Goal: Ask a question

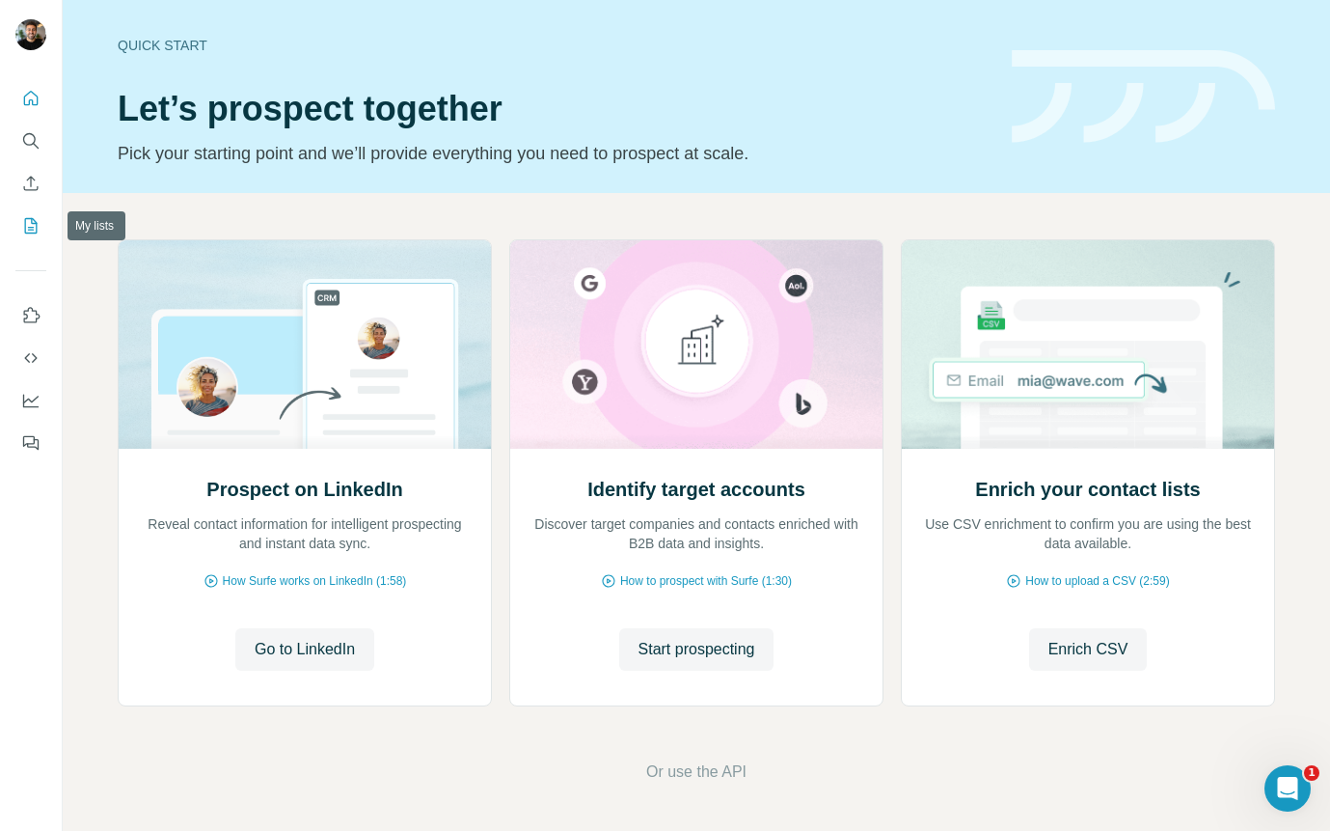
click at [34, 220] on icon "My lists" at bounding box center [31, 225] width 13 height 15
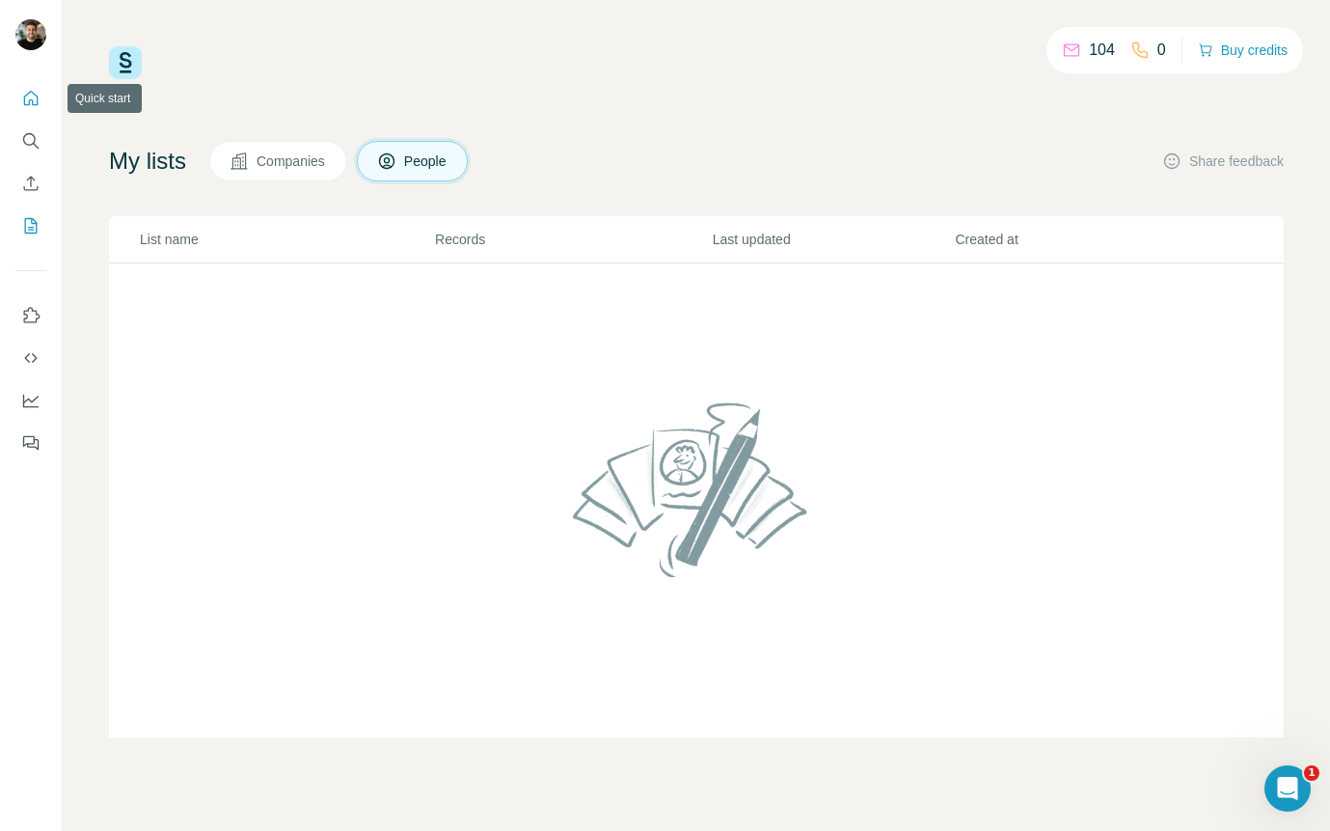
click at [23, 103] on icon "Quick start" at bounding box center [30, 98] width 19 height 19
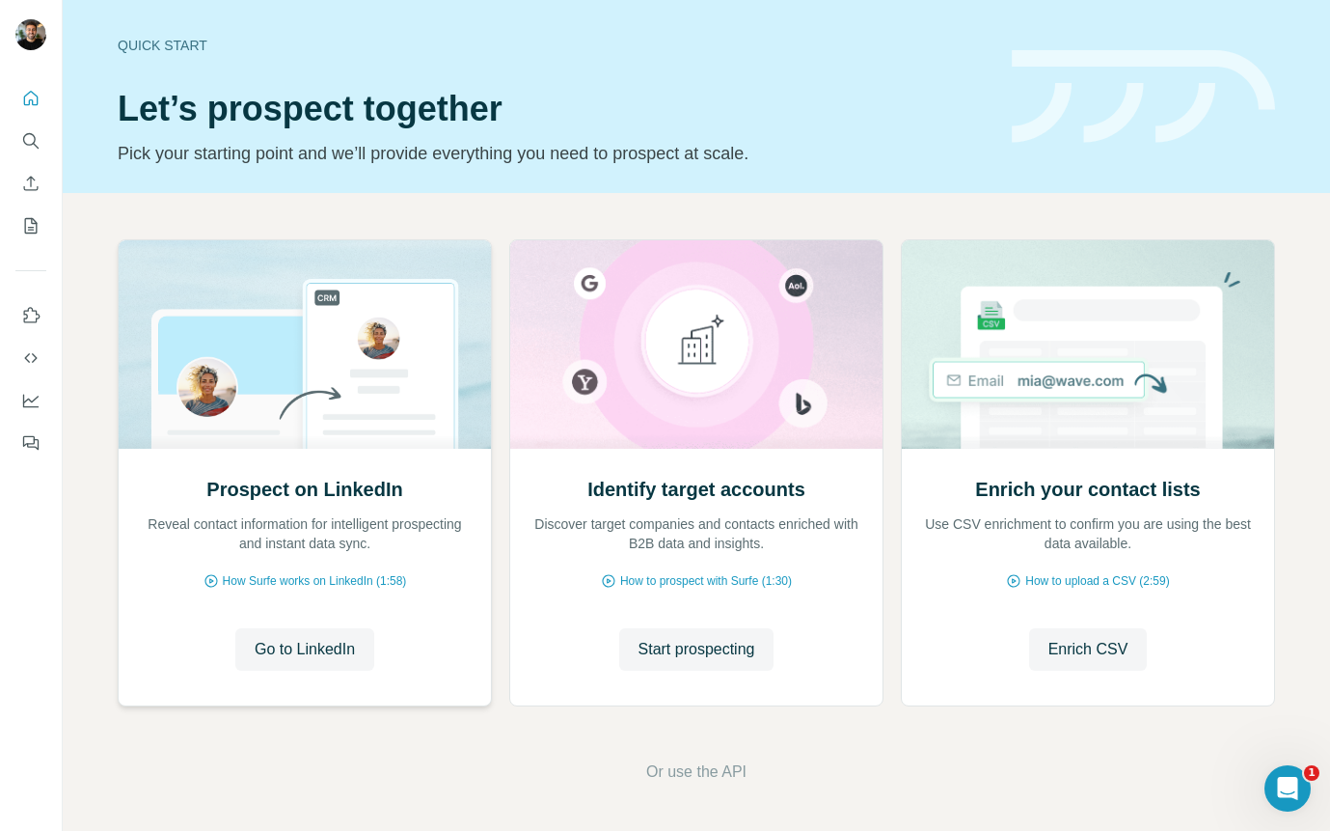
click at [118, 374] on img at bounding box center [305, 344] width 374 height 208
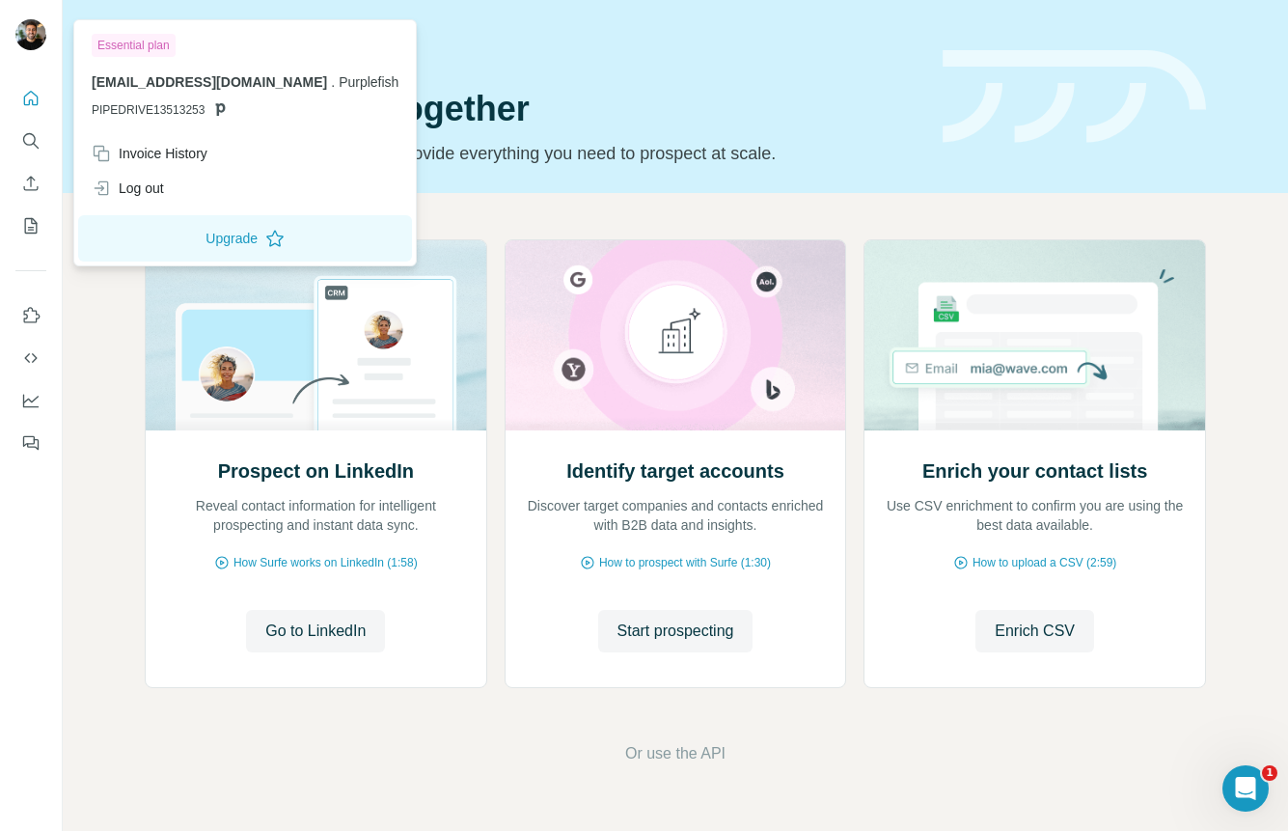
click at [29, 34] on img at bounding box center [30, 34] width 31 height 31
click at [142, 100] on div "shareef@purplefish.com . Purplefish PIPEDRIVE13513253" at bounding box center [245, 95] width 307 height 46
click at [146, 53] on div "Essential plan" at bounding box center [134, 45] width 84 height 23
click at [73, 158] on div "Essential plan shareef@purplefish.com . Purplefish PIPEDRIVE13513253 Invoice Hi…" at bounding box center [244, 142] width 343 height 247
click at [38, 31] on img at bounding box center [30, 34] width 31 height 31
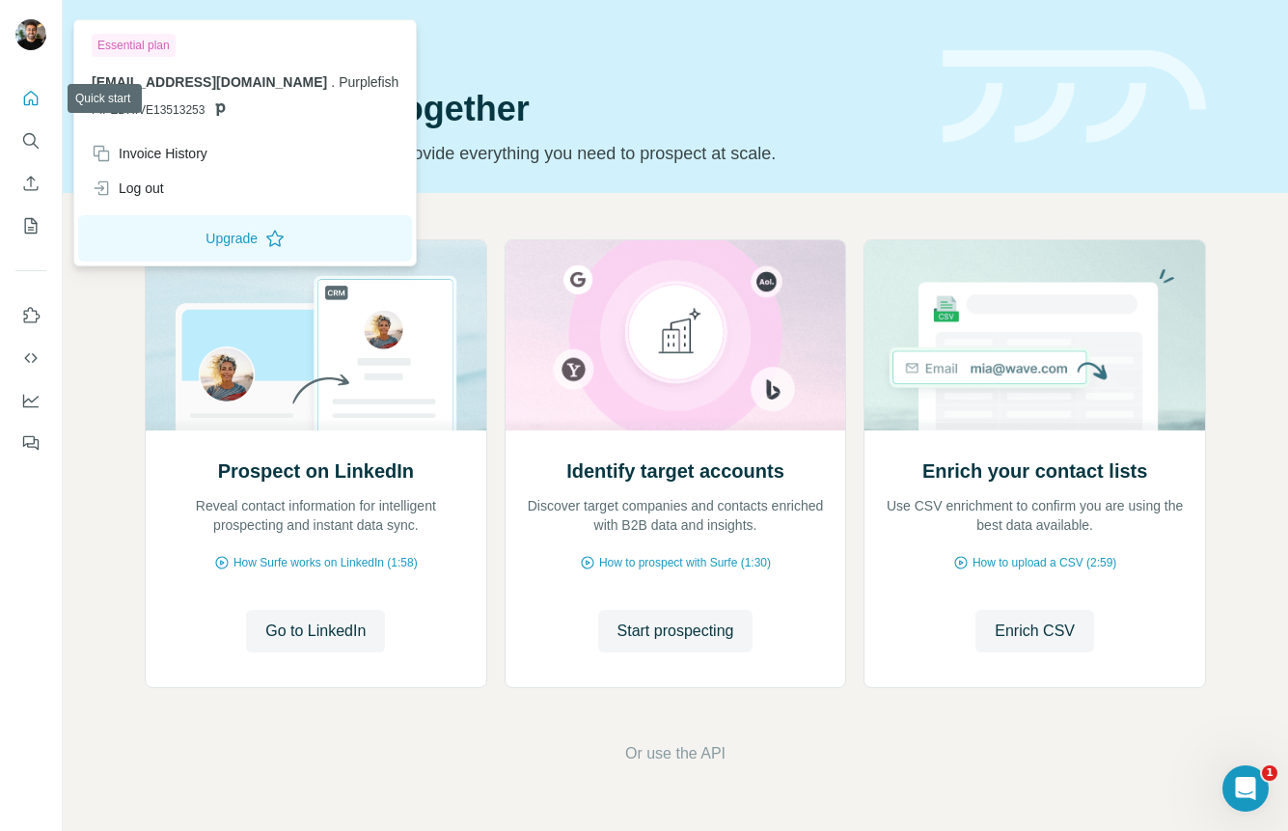
click at [27, 96] on icon "Quick start" at bounding box center [30, 98] width 19 height 19
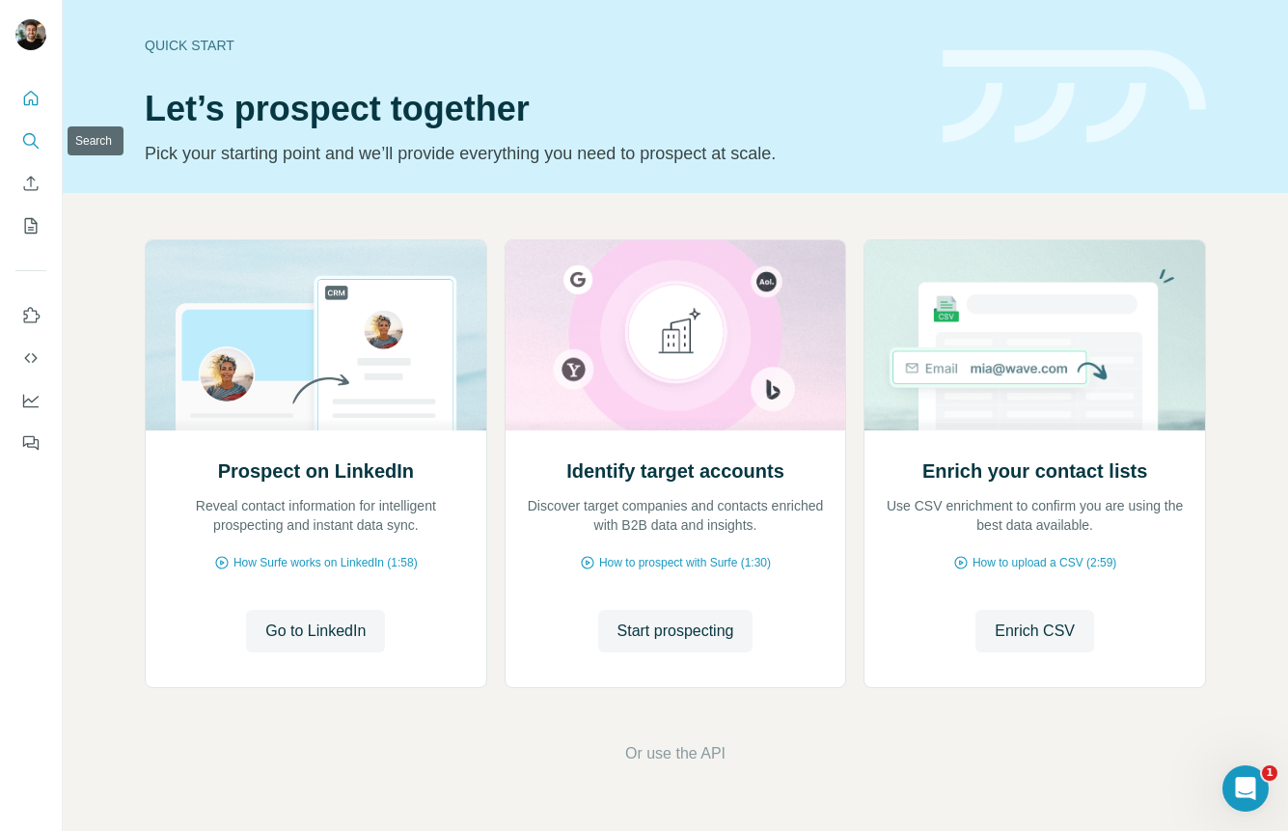
click at [29, 147] on icon "Search" at bounding box center [30, 140] width 19 height 19
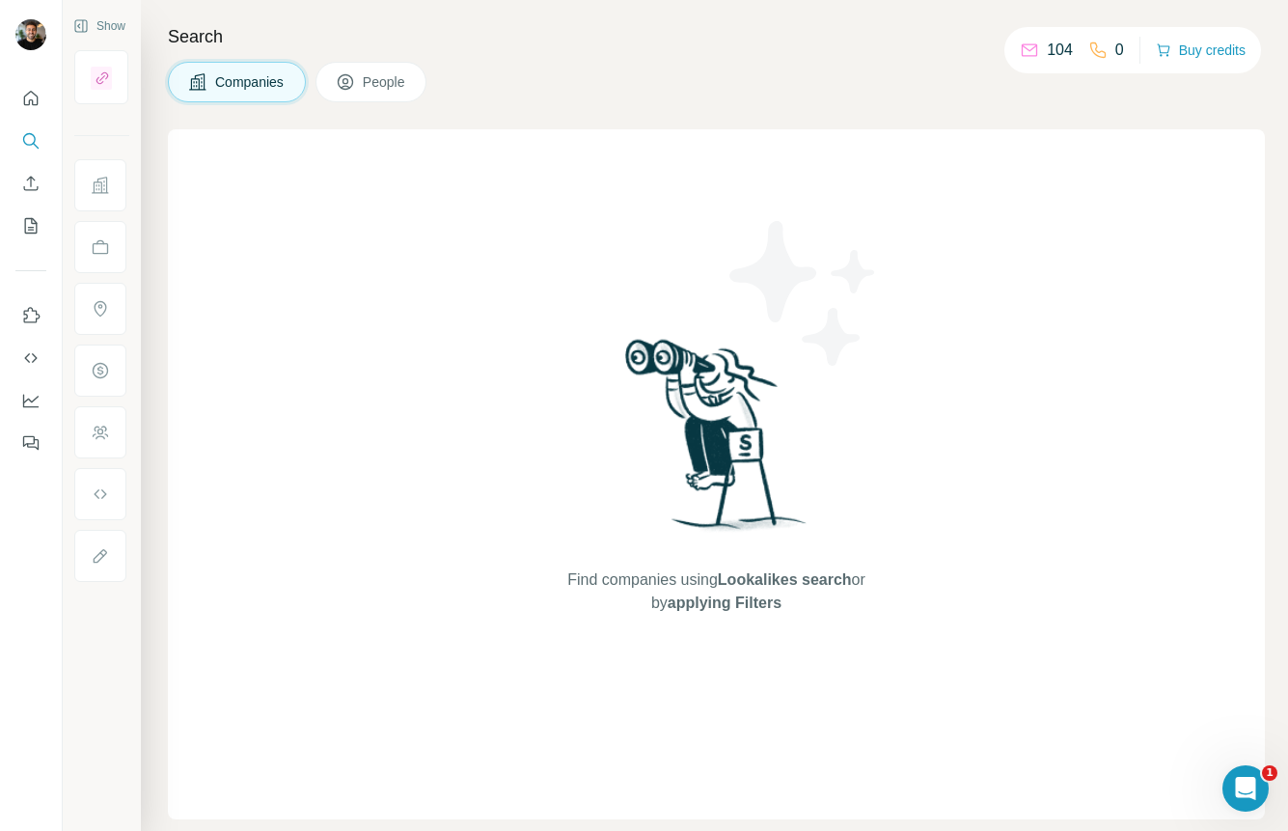
click at [1115, 60] on p "0" at bounding box center [1119, 50] width 9 height 23
click at [1175, 60] on button "Buy credits" at bounding box center [1201, 50] width 90 height 27
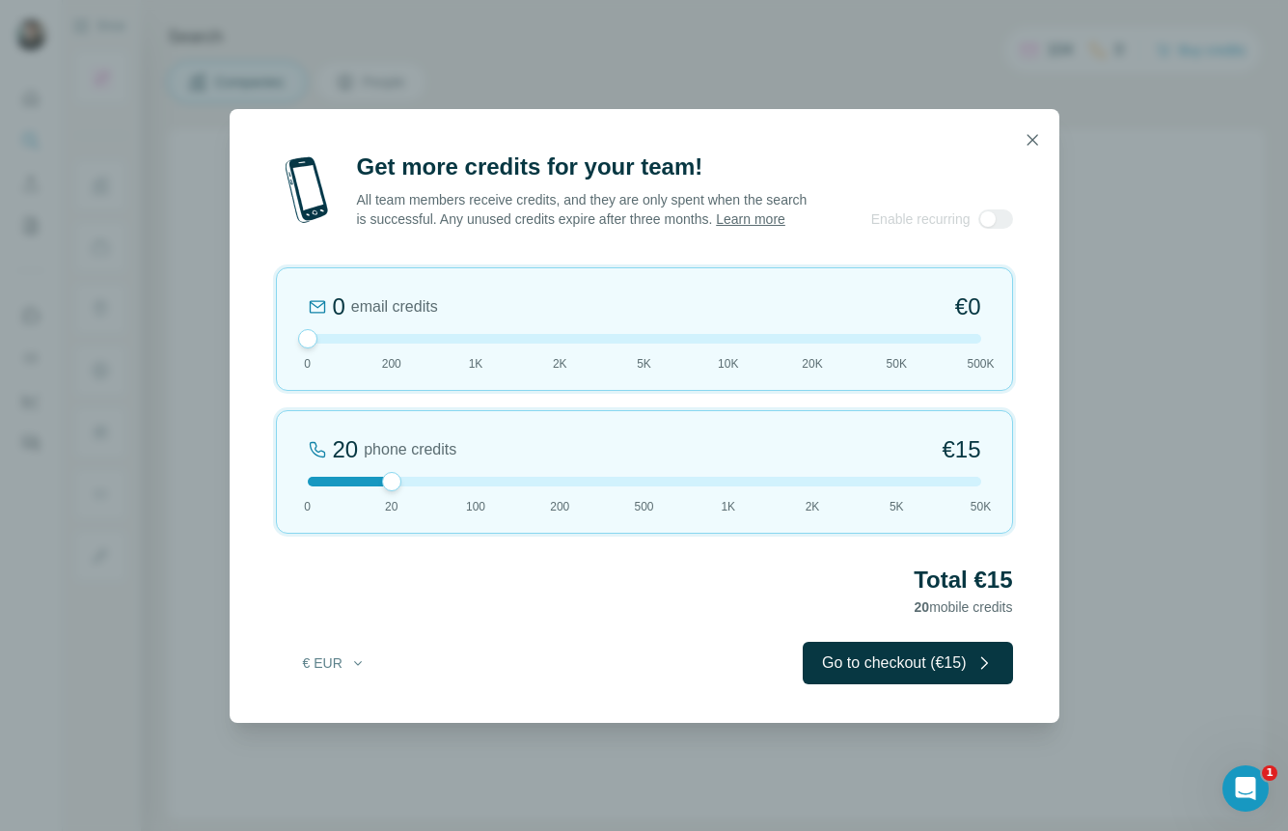
drag, startPoint x: 393, startPoint y: 346, endPoint x: 177, endPoint y: 346, distance: 216.1
click at [177, 346] on div "Get more credits for your team! All team members receive credits, and they are …" at bounding box center [644, 415] width 1288 height 831
click at [872, 675] on button "Go to checkout (€15)" at bounding box center [907, 663] width 209 height 42
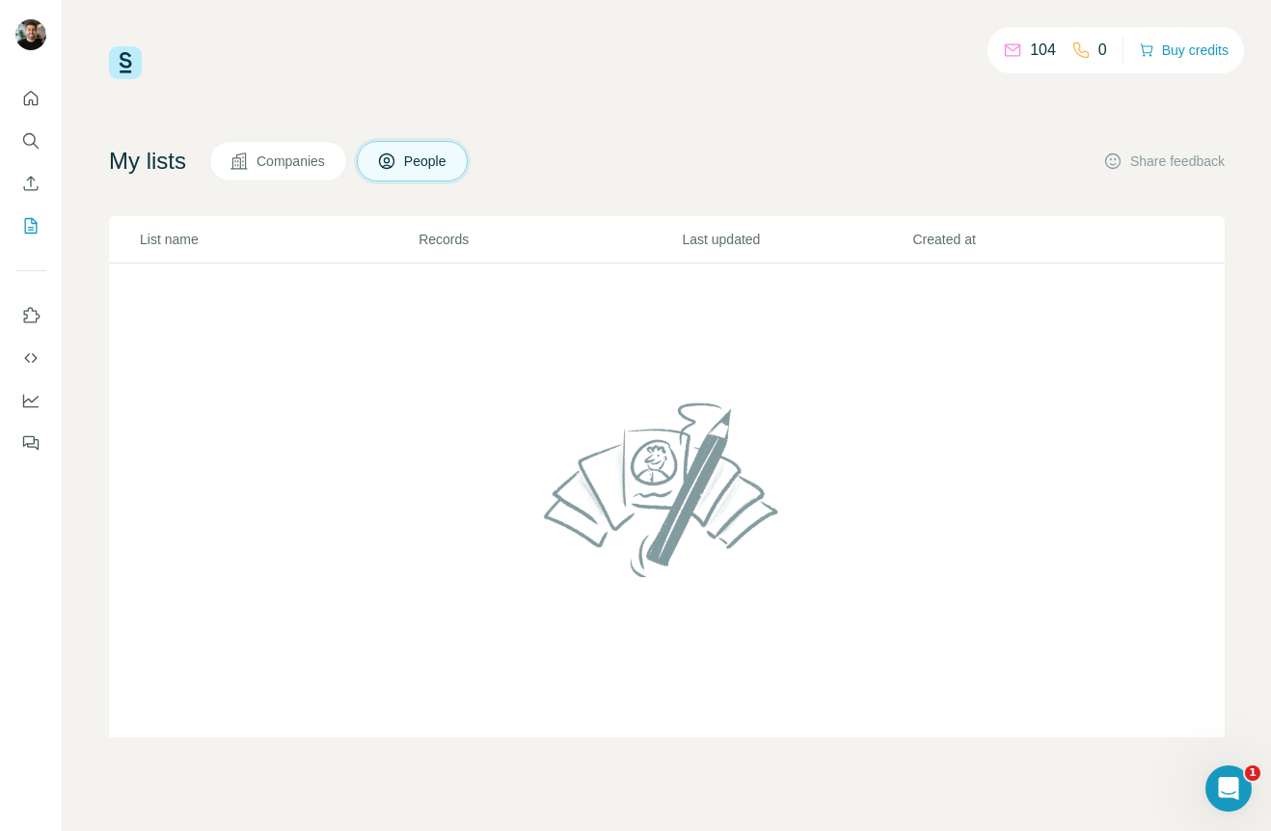
click at [300, 167] on span "Companies" at bounding box center [292, 160] width 70 height 19
click at [423, 167] on span "People" at bounding box center [426, 160] width 44 height 19
click at [32, 393] on icon "Dashboard" at bounding box center [30, 400] width 19 height 19
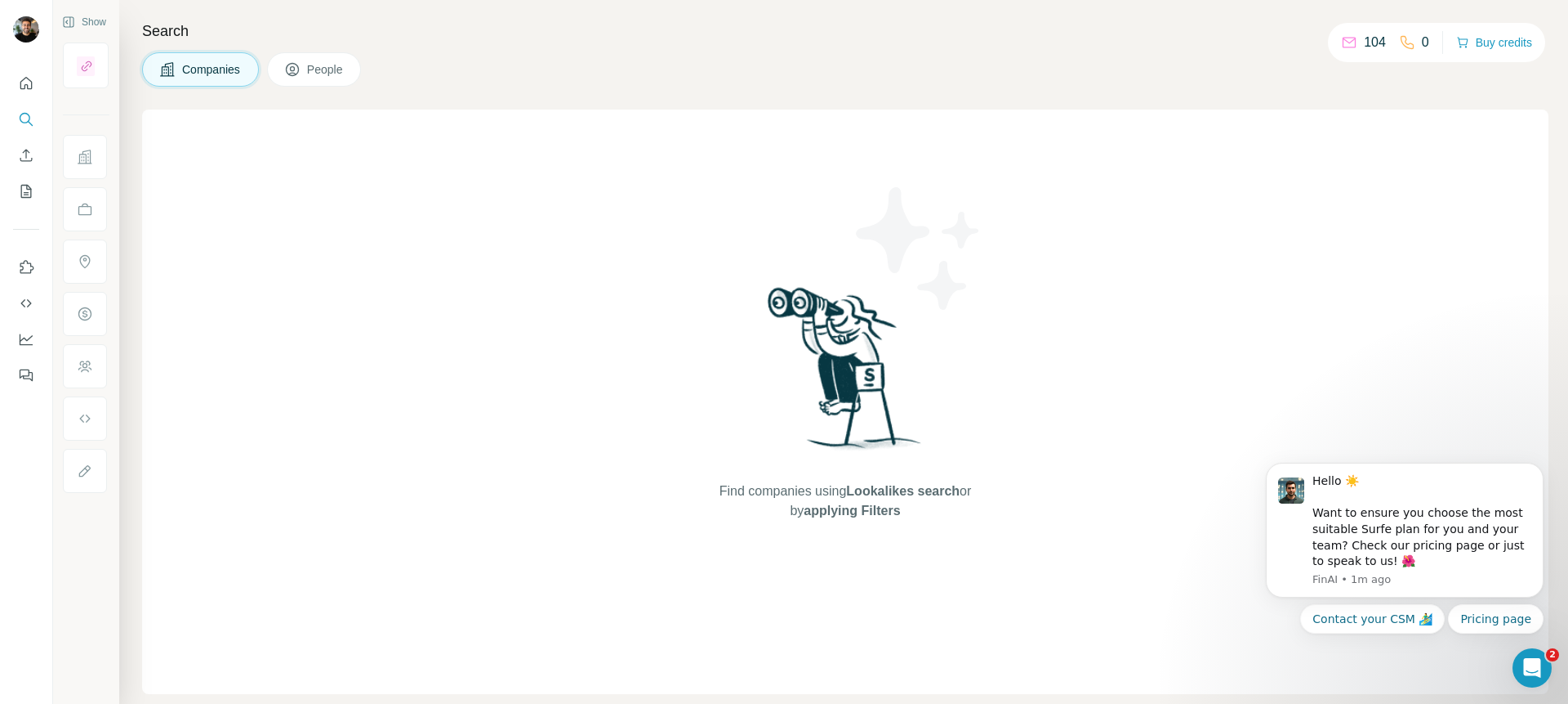
click at [312, 69] on span "People" at bounding box center [326, 69] width 37 height 16
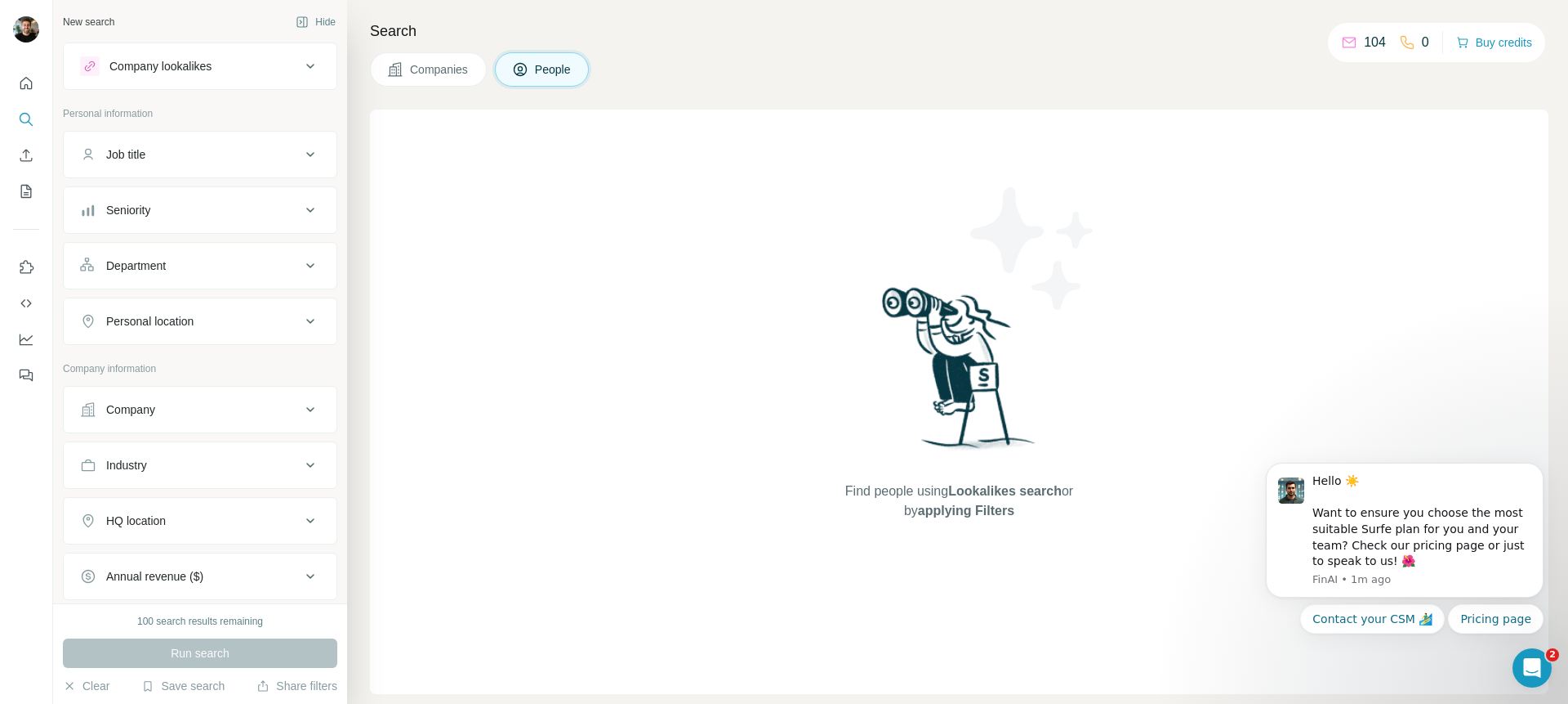
scroll to position [209, 0]
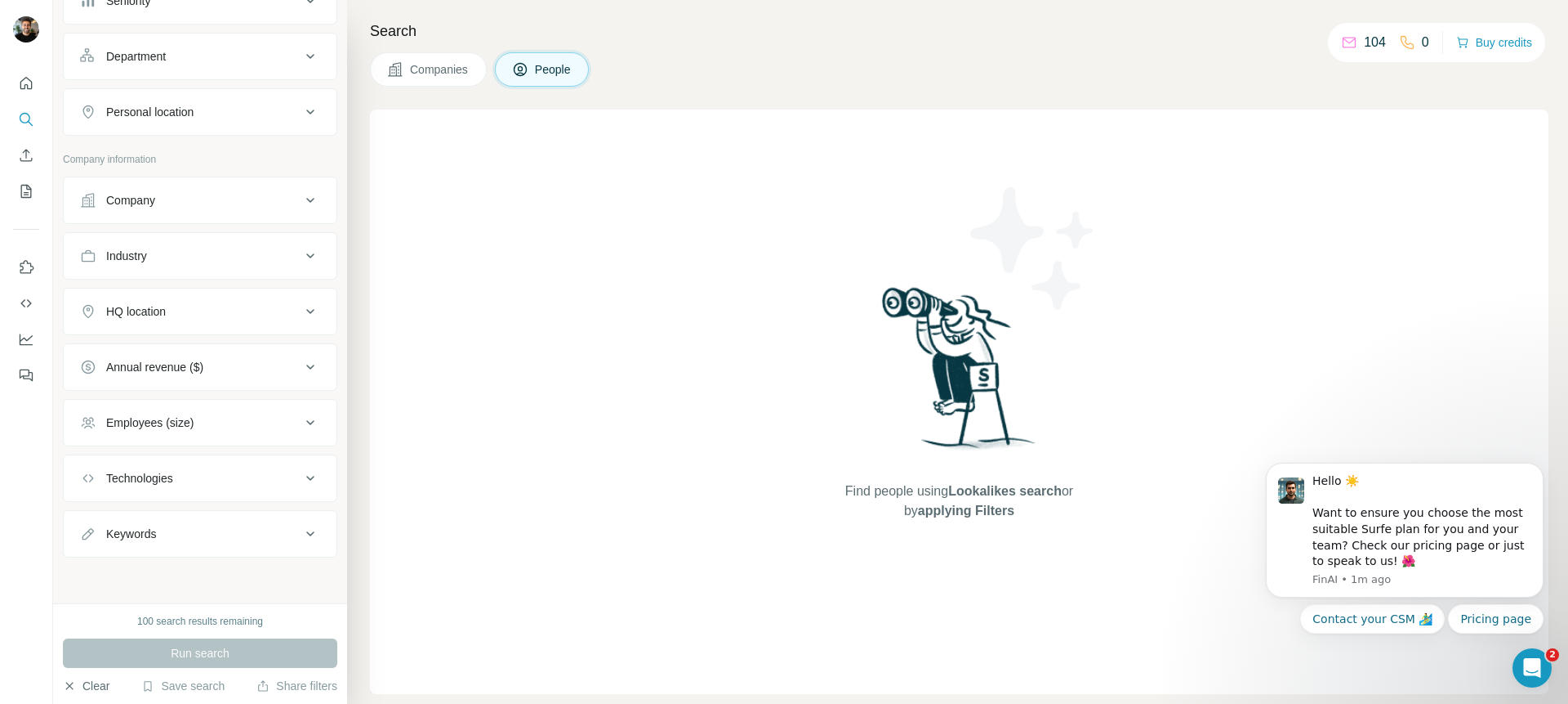
click at [75, 683] on icon "button" at bounding box center [69, 685] width 13 height 13
click at [27, 193] on icon "My lists" at bounding box center [25, 191] width 16 height 16
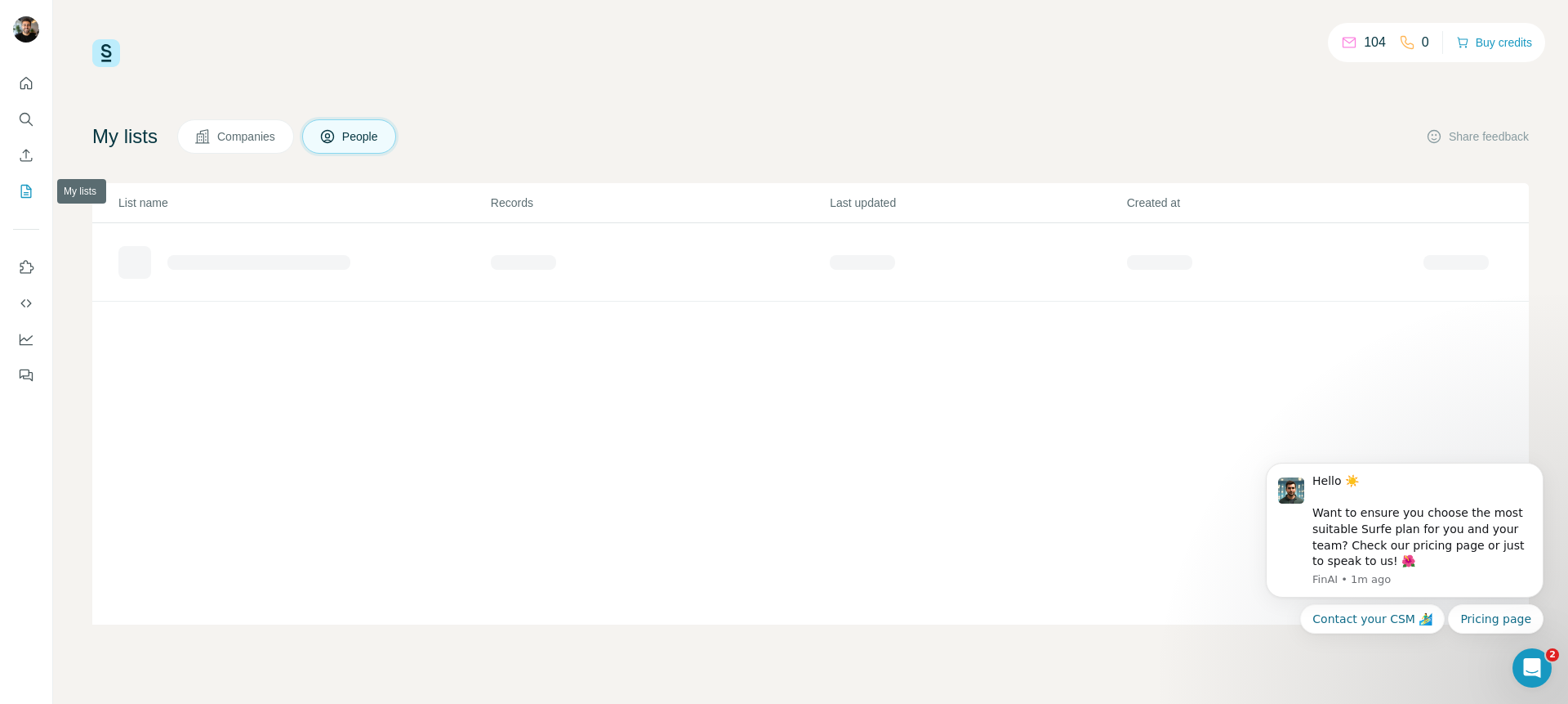
click at [23, 196] on icon "My lists" at bounding box center [25, 191] width 16 height 16
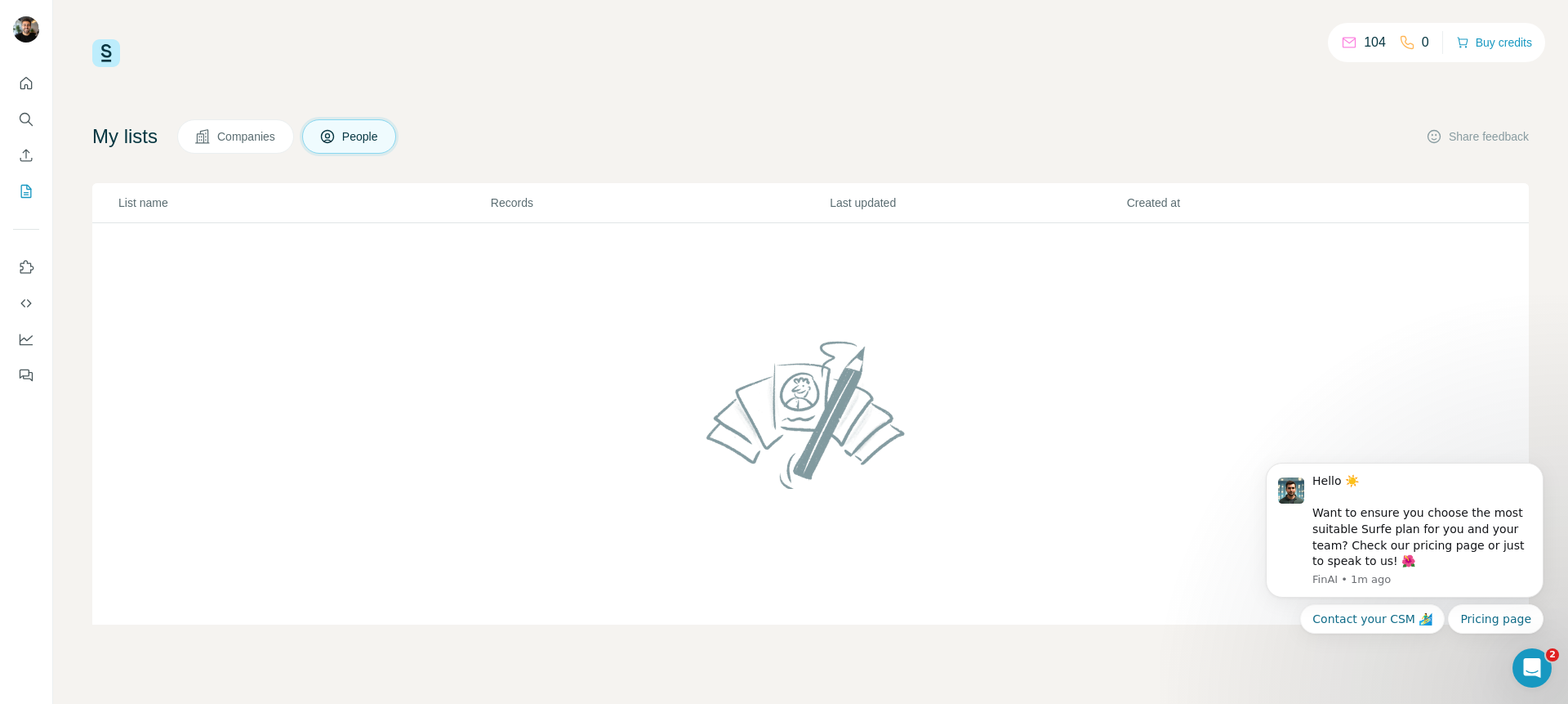
click at [258, 145] on button "Companies" at bounding box center [235, 136] width 117 height 35
click at [30, 141] on button "Enrich CSV" at bounding box center [25, 155] width 26 height 30
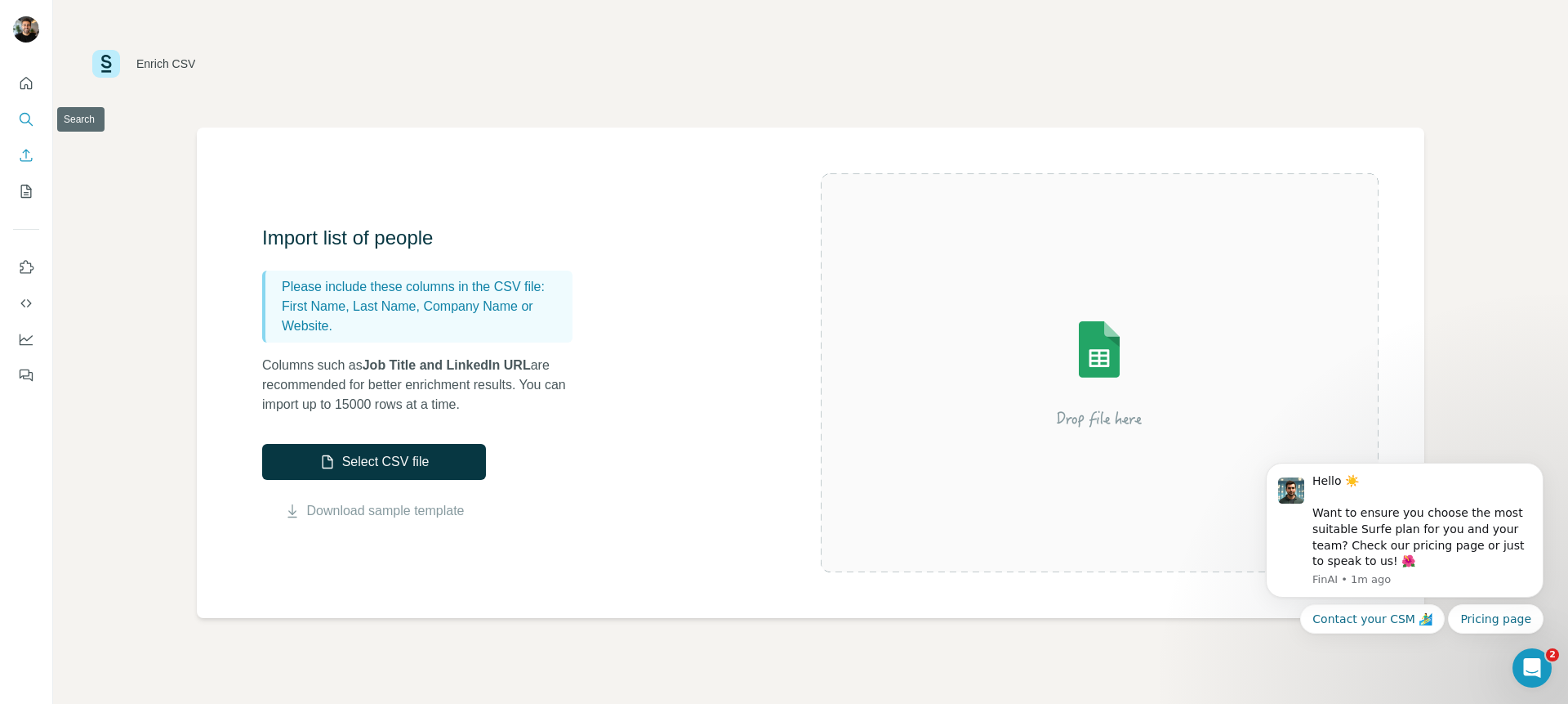
click at [25, 116] on icon "Search" at bounding box center [25, 119] width 16 height 16
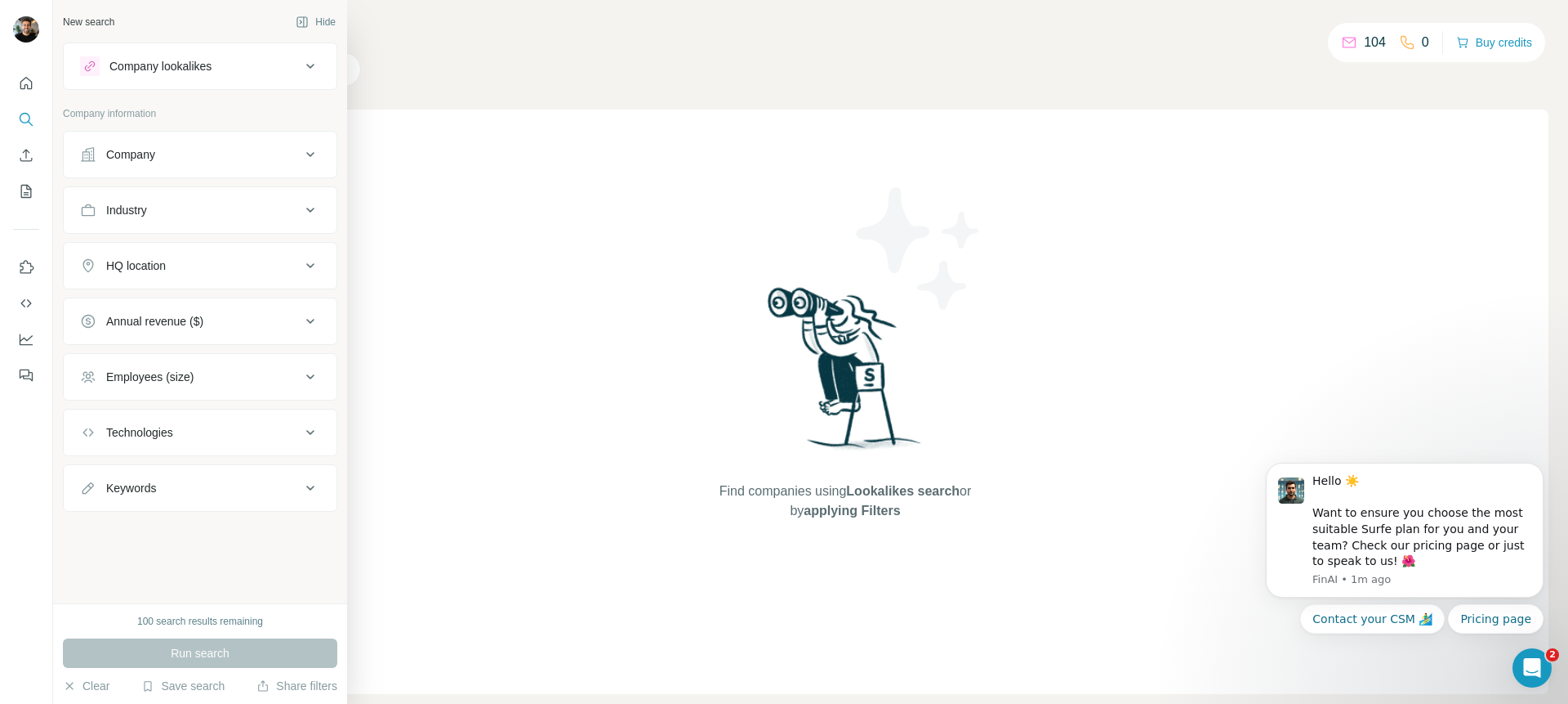
click at [306, 65] on icon at bounding box center [310, 66] width 19 height 19
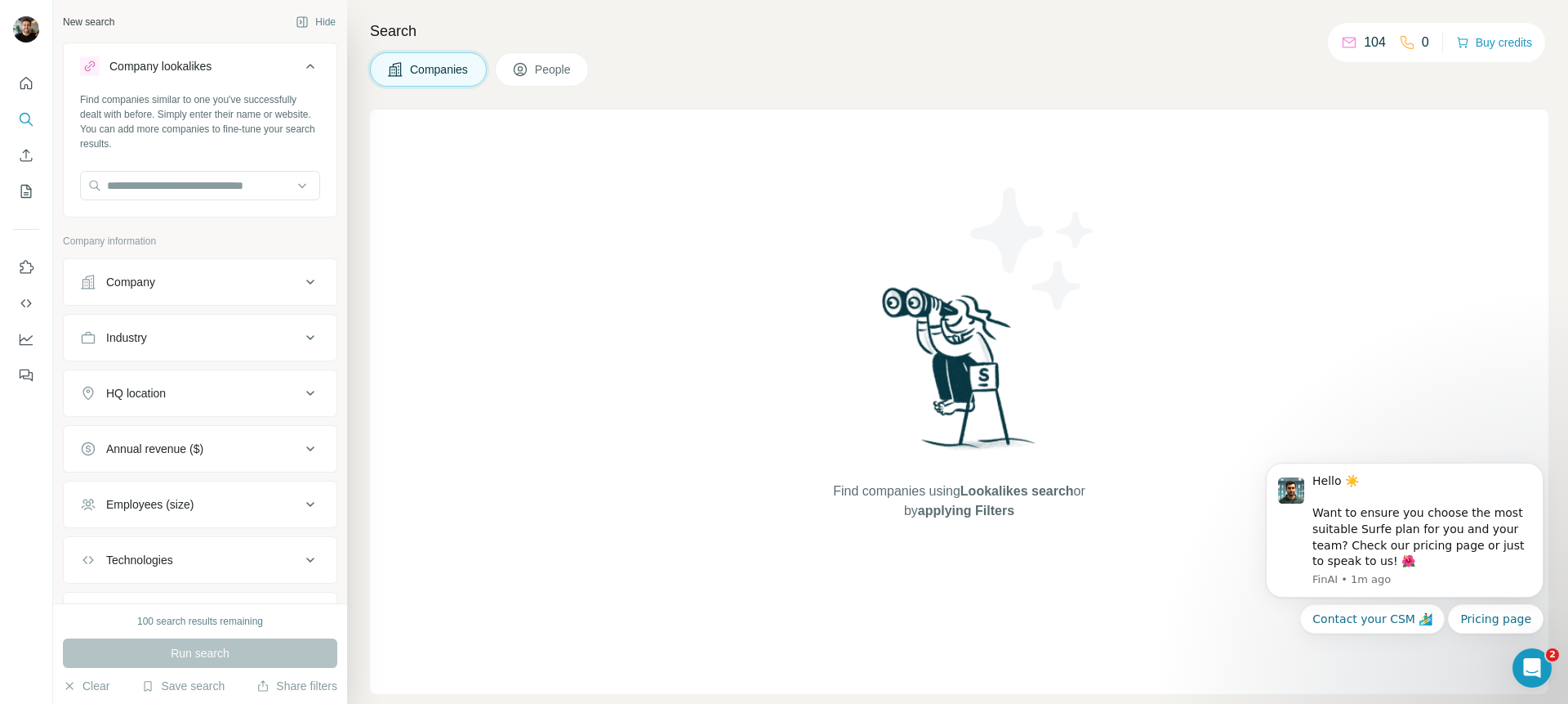
click at [314, 64] on icon at bounding box center [310, 66] width 19 height 19
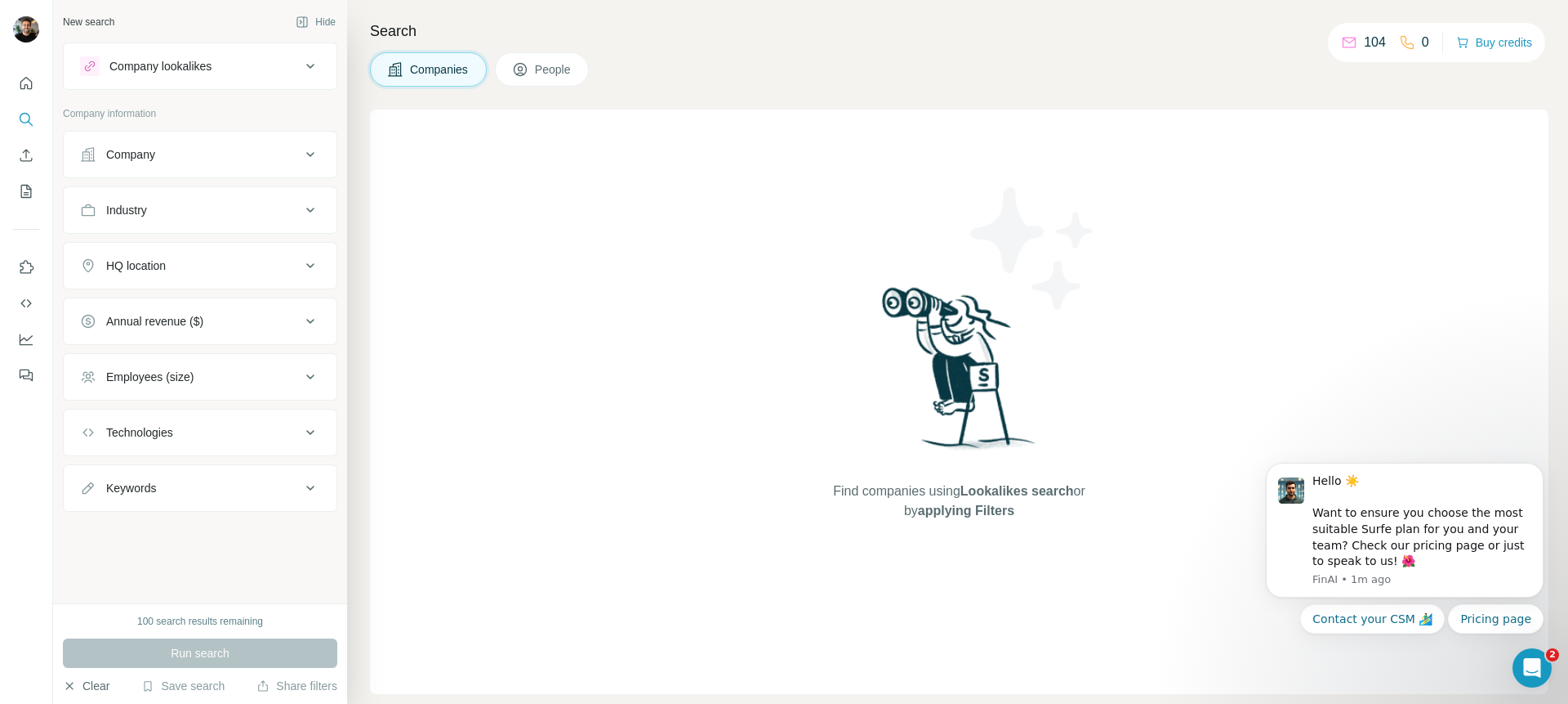
click at [90, 683] on button "Clear" at bounding box center [86, 685] width 47 height 16
click at [524, 69] on icon at bounding box center [521, 70] width 8 height 9
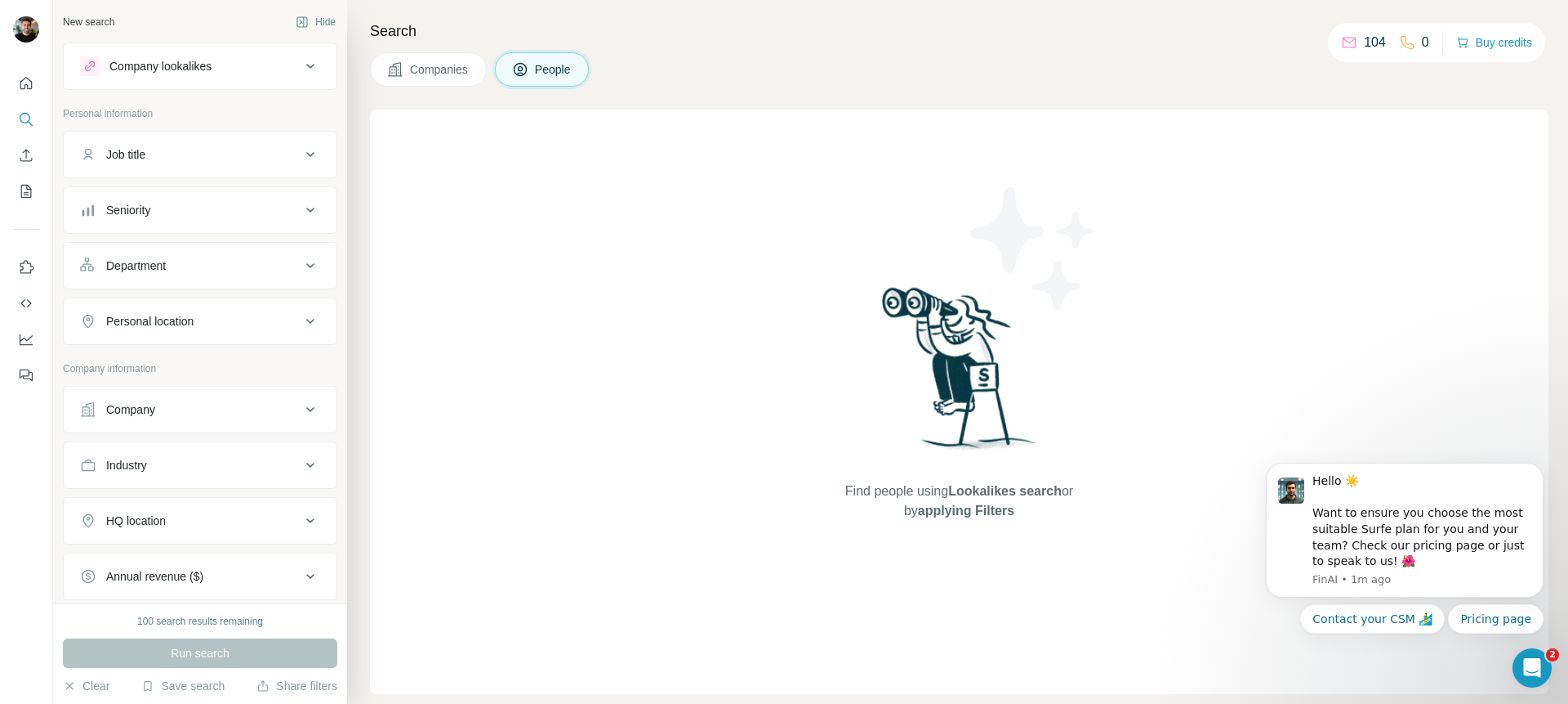
click at [248, 151] on div "Job title" at bounding box center [190, 154] width 220 height 16
click at [273, 141] on button "Job title" at bounding box center [200, 158] width 273 height 46
click at [256, 223] on button "Seniority" at bounding box center [200, 210] width 273 height 39
click at [257, 568] on div "Department" at bounding box center [190, 575] width 220 height 16
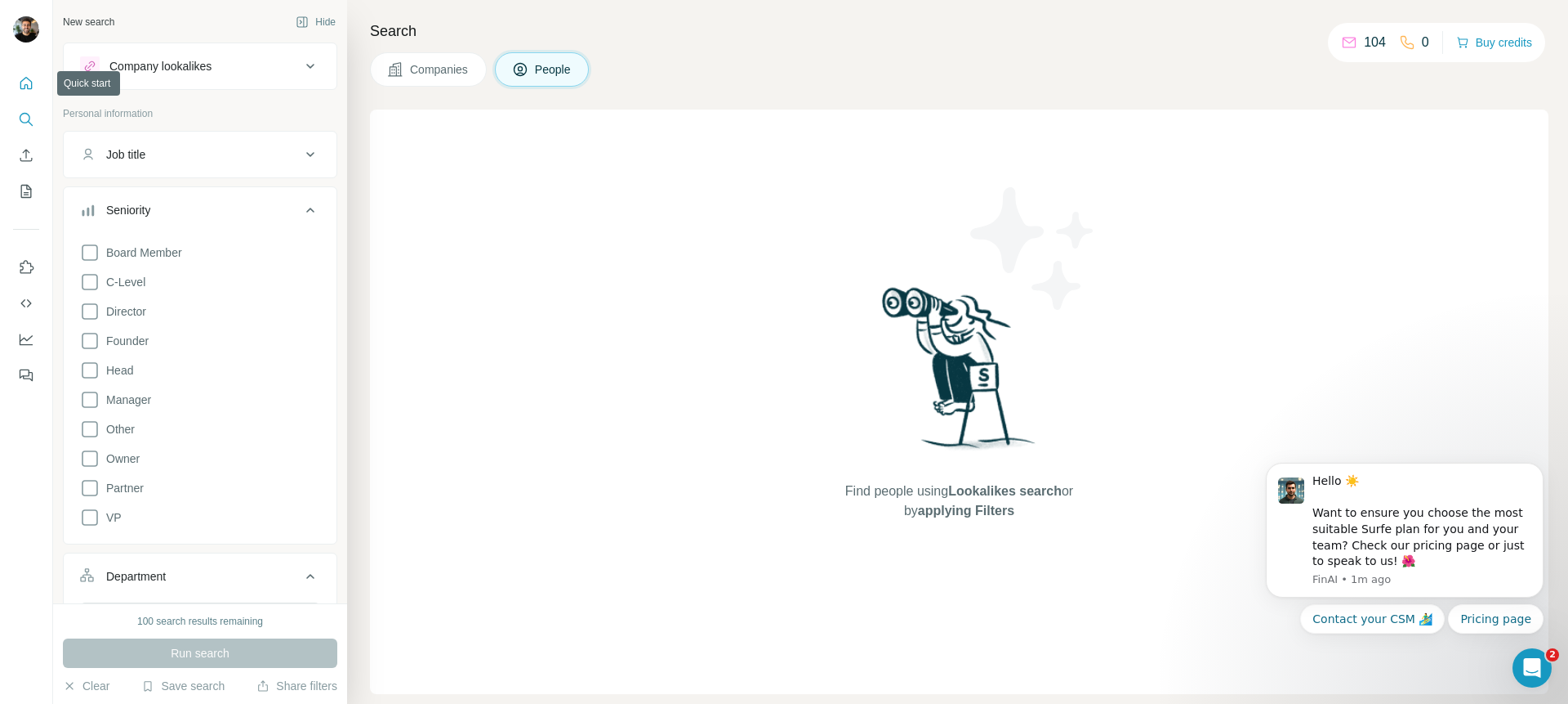
click at [29, 81] on icon "Quick start" at bounding box center [25, 83] width 16 height 16
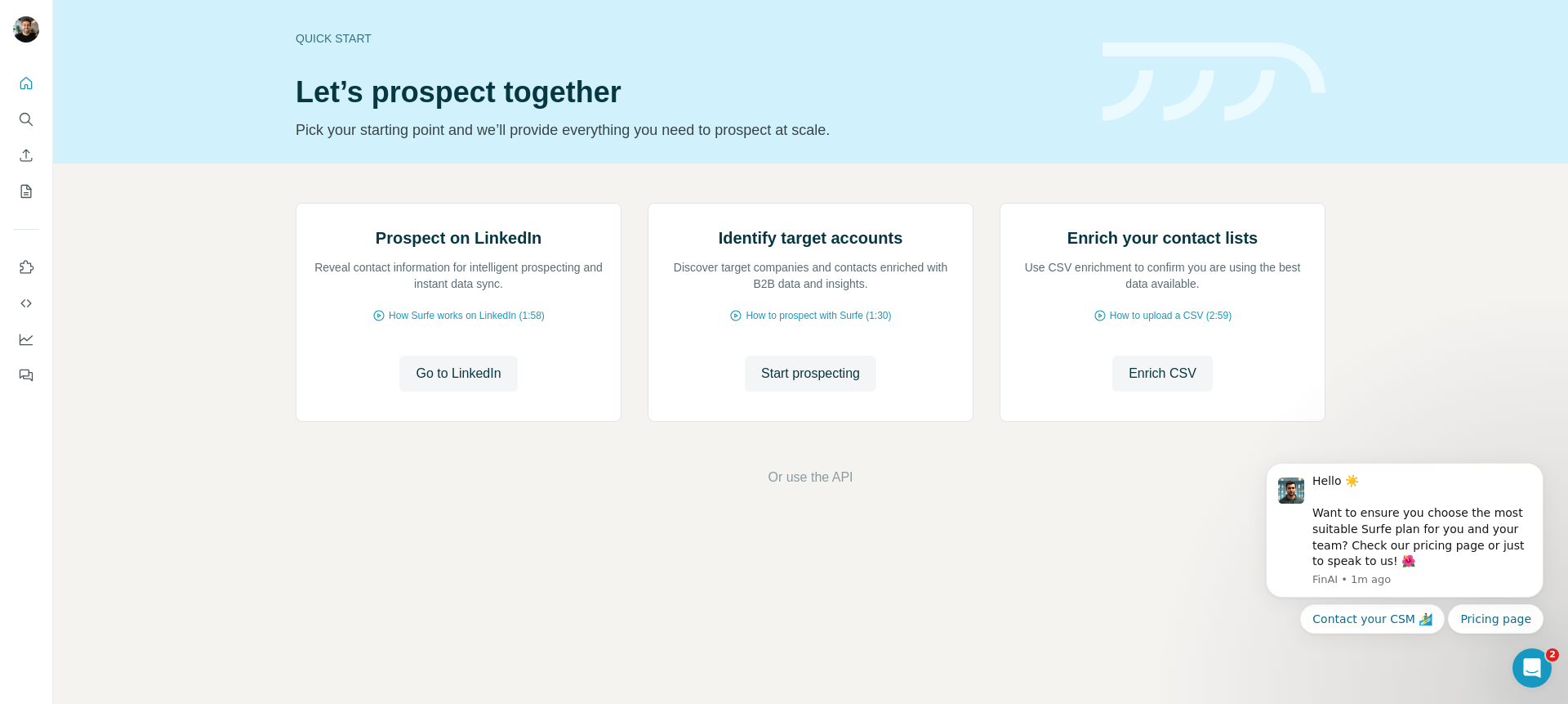
click at [41, 199] on div at bounding box center [26, 224] width 52 height 331
click at [32, 193] on icon "My lists" at bounding box center [25, 191] width 16 height 16
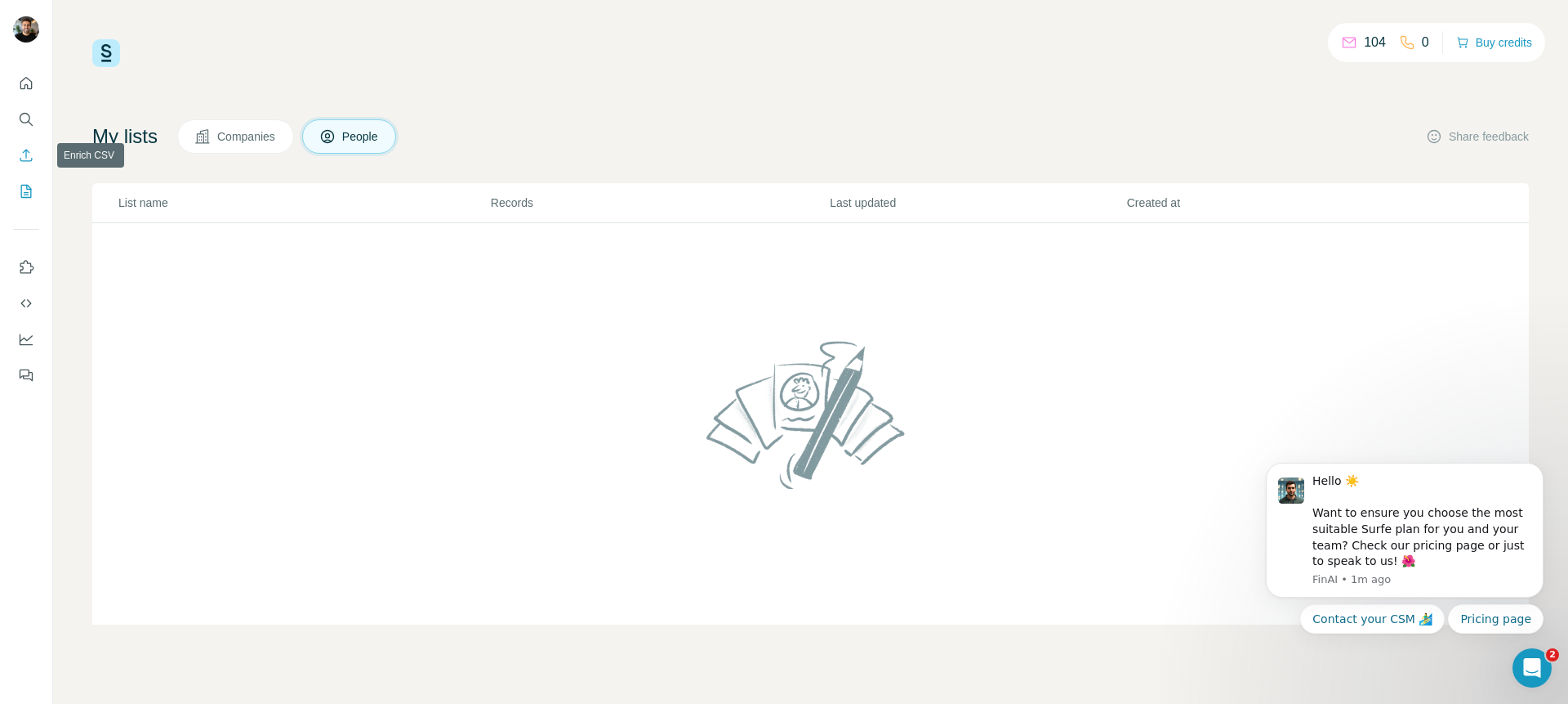
click at [33, 150] on icon "Enrich CSV" at bounding box center [25, 155] width 16 height 16
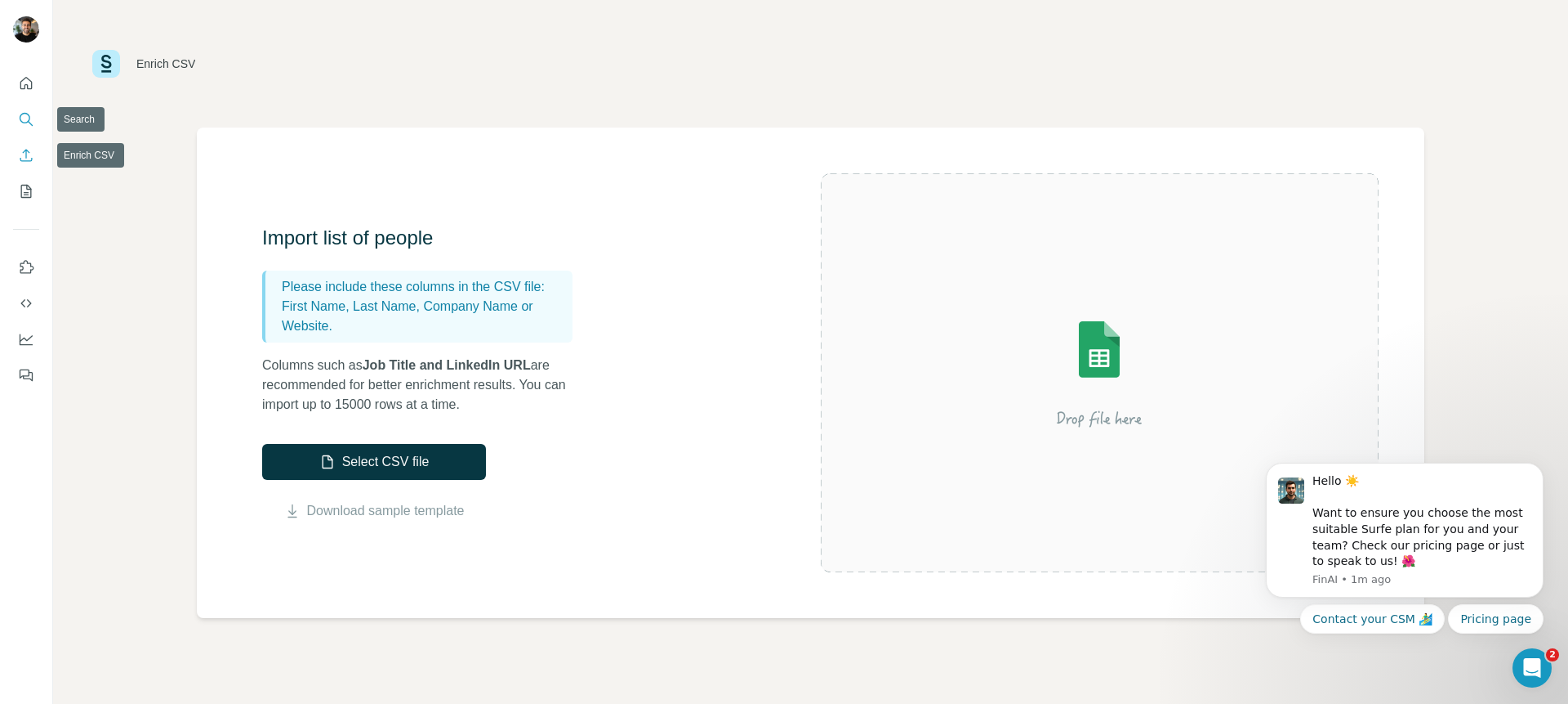
click at [35, 104] on button "Search" at bounding box center [25, 119] width 26 height 30
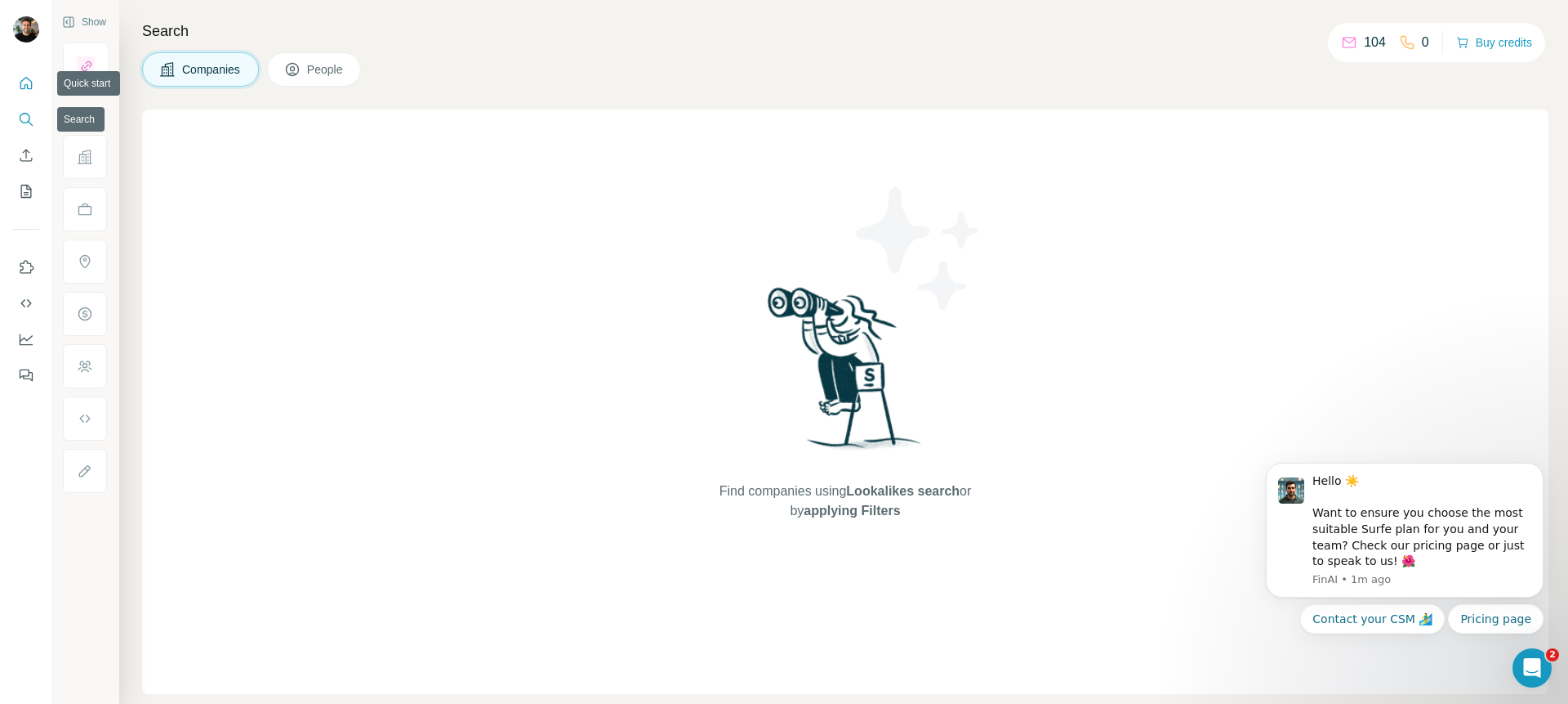
click at [32, 81] on icon "Quick start" at bounding box center [25, 83] width 16 height 16
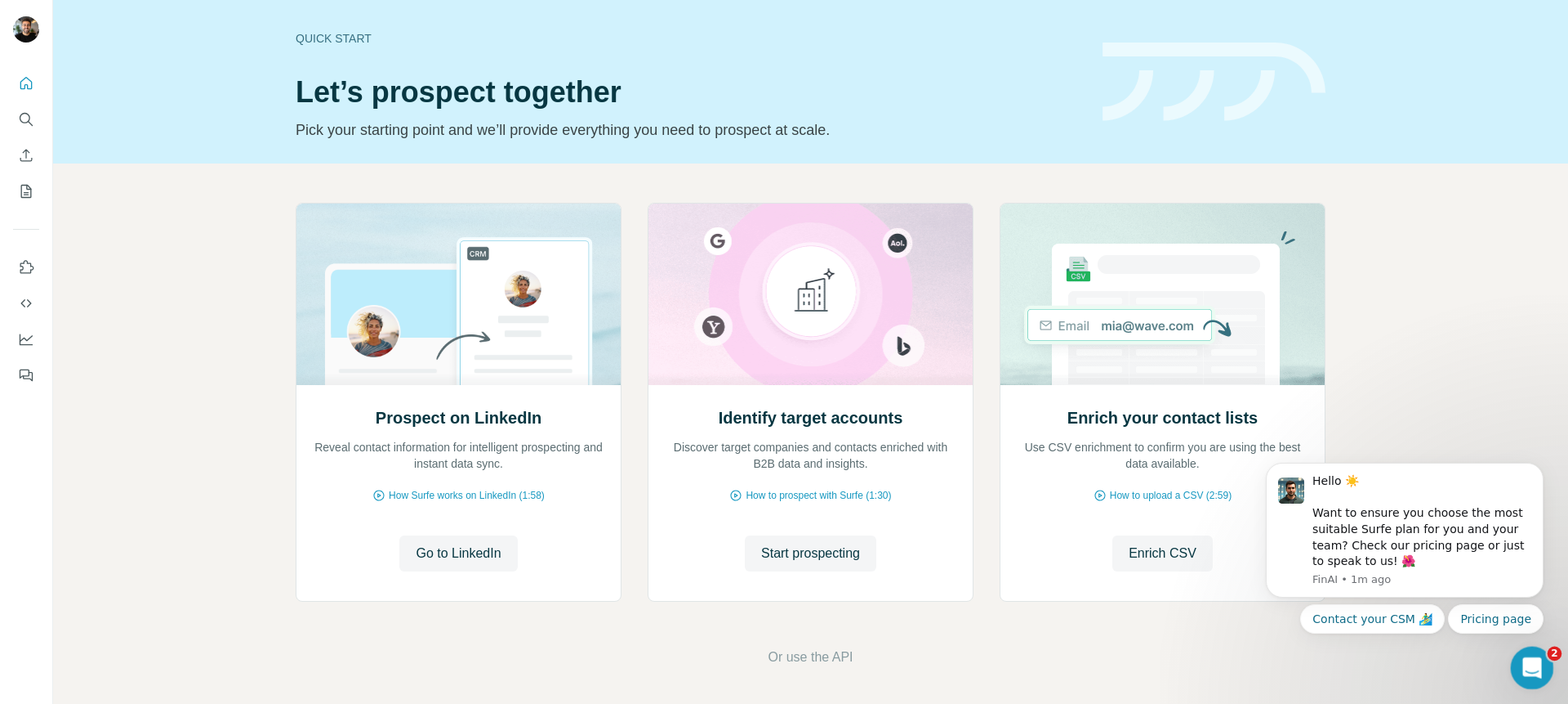
click at [1540, 664] on icon "Open Intercom Messenger" at bounding box center [1530, 666] width 27 height 27
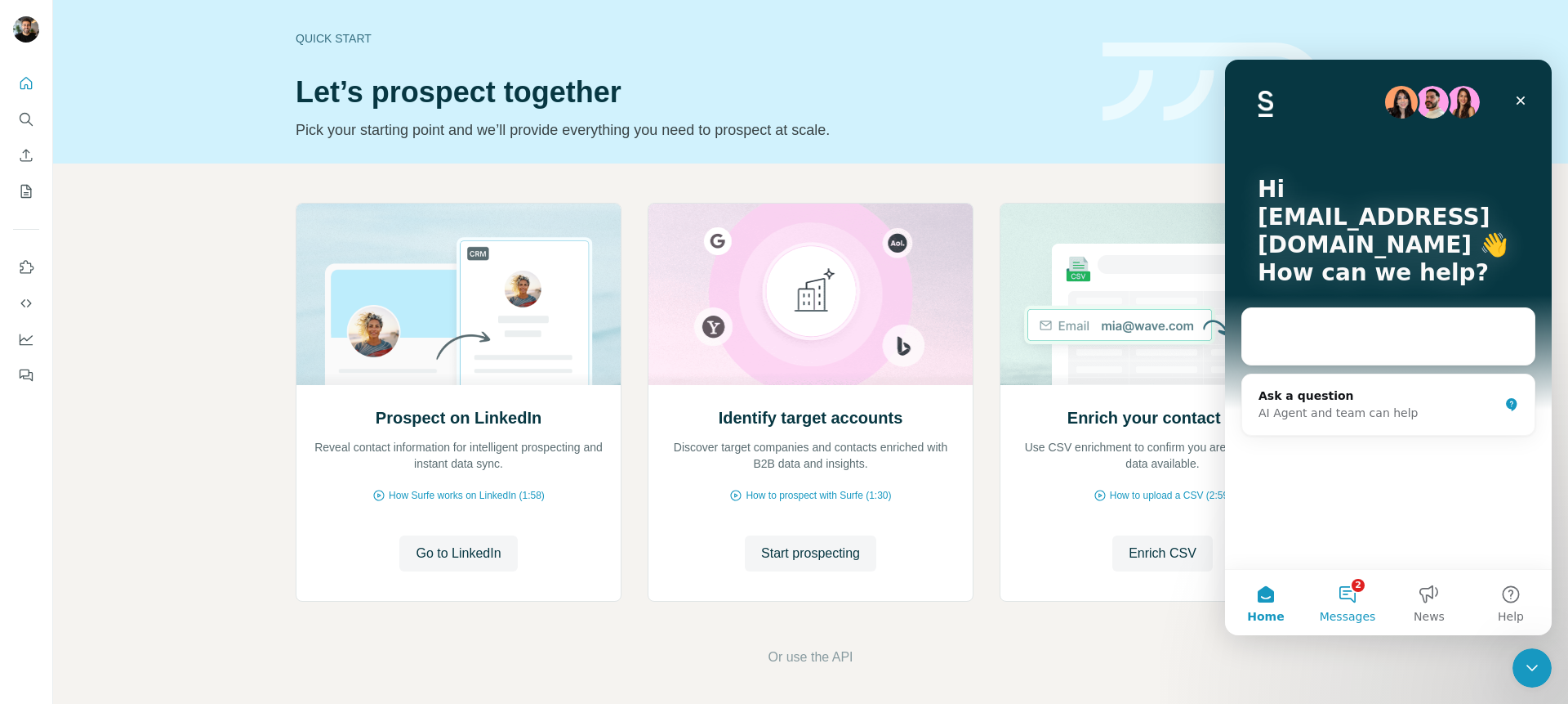
click at [1349, 573] on button "2 Messages" at bounding box center [1348, 601] width 81 height 65
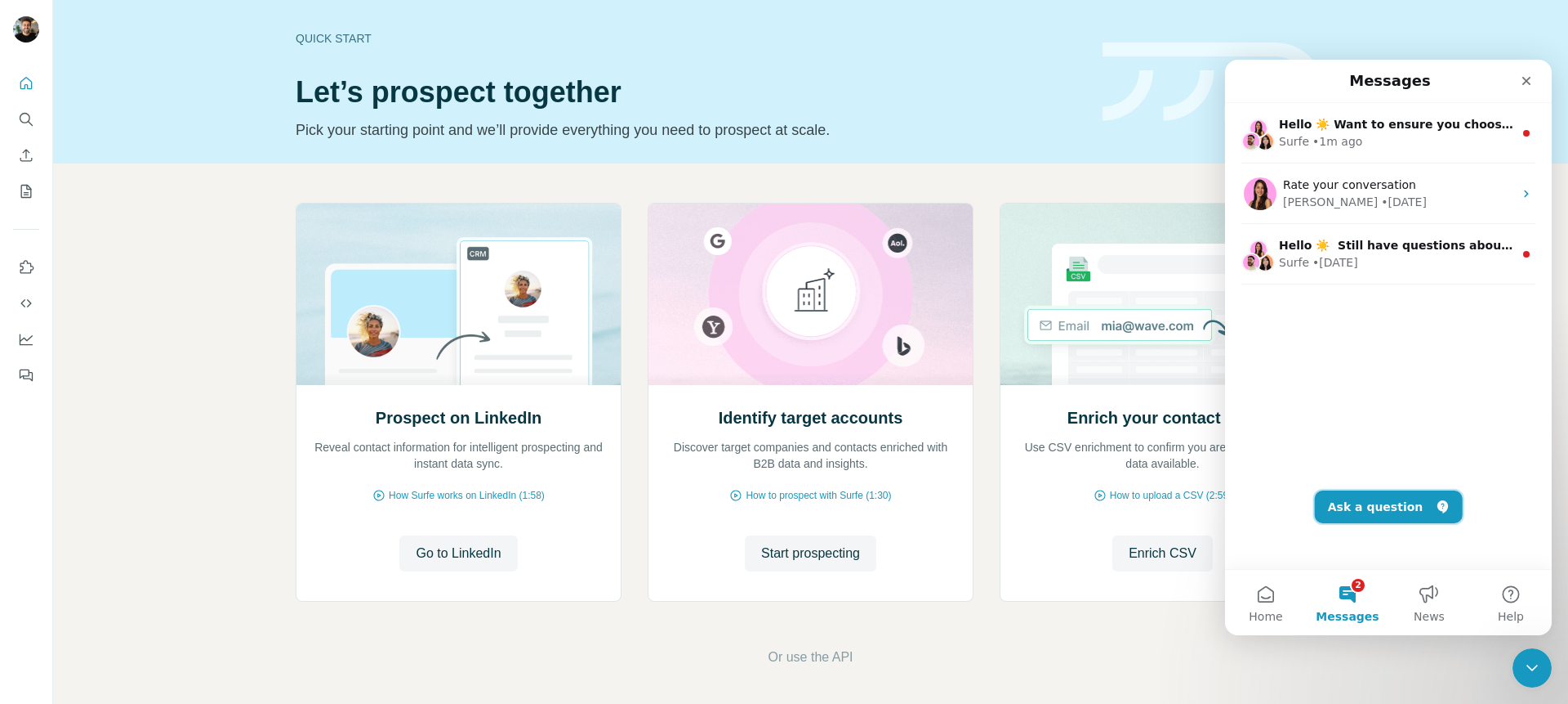
click at [1376, 497] on button "Ask a question" at bounding box center [1389, 507] width 148 height 33
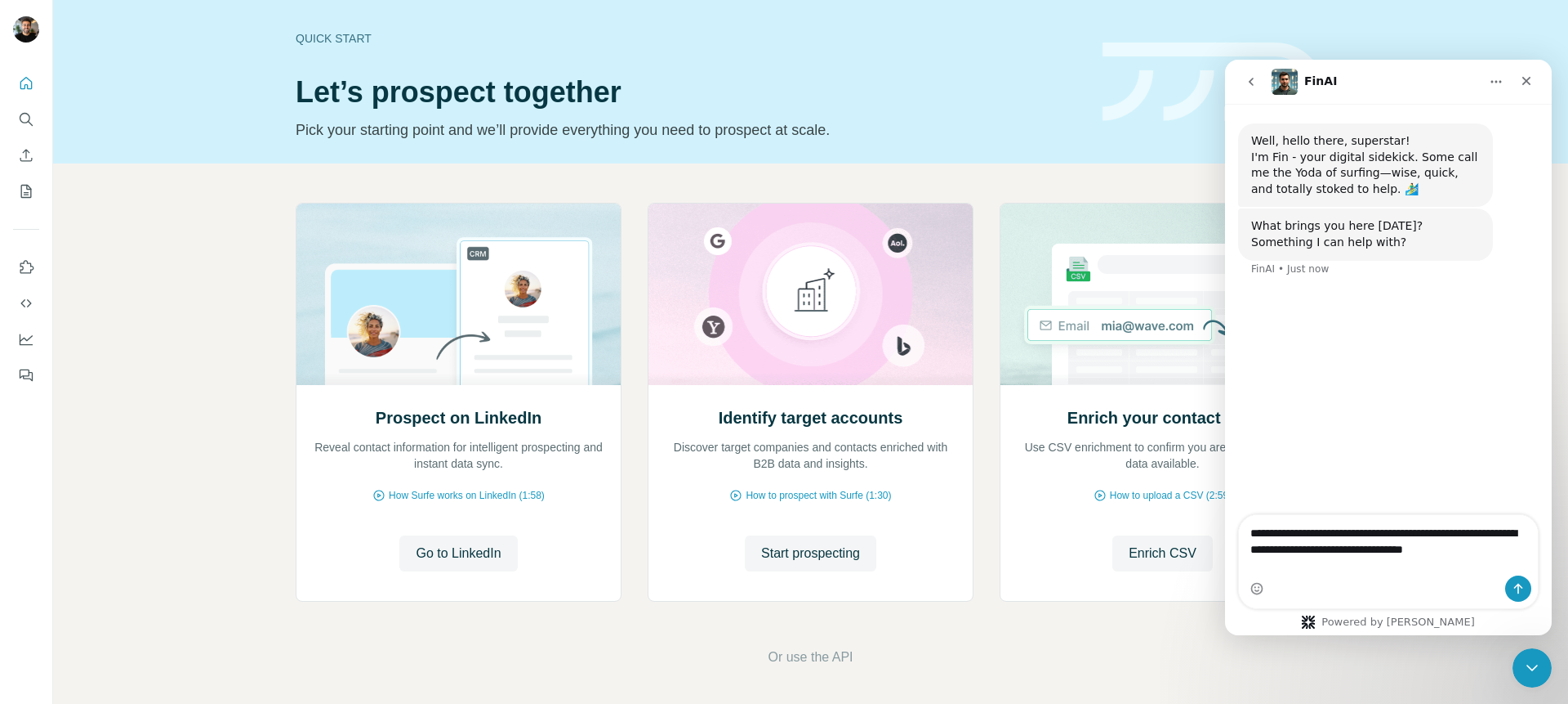
type textarea "**********"
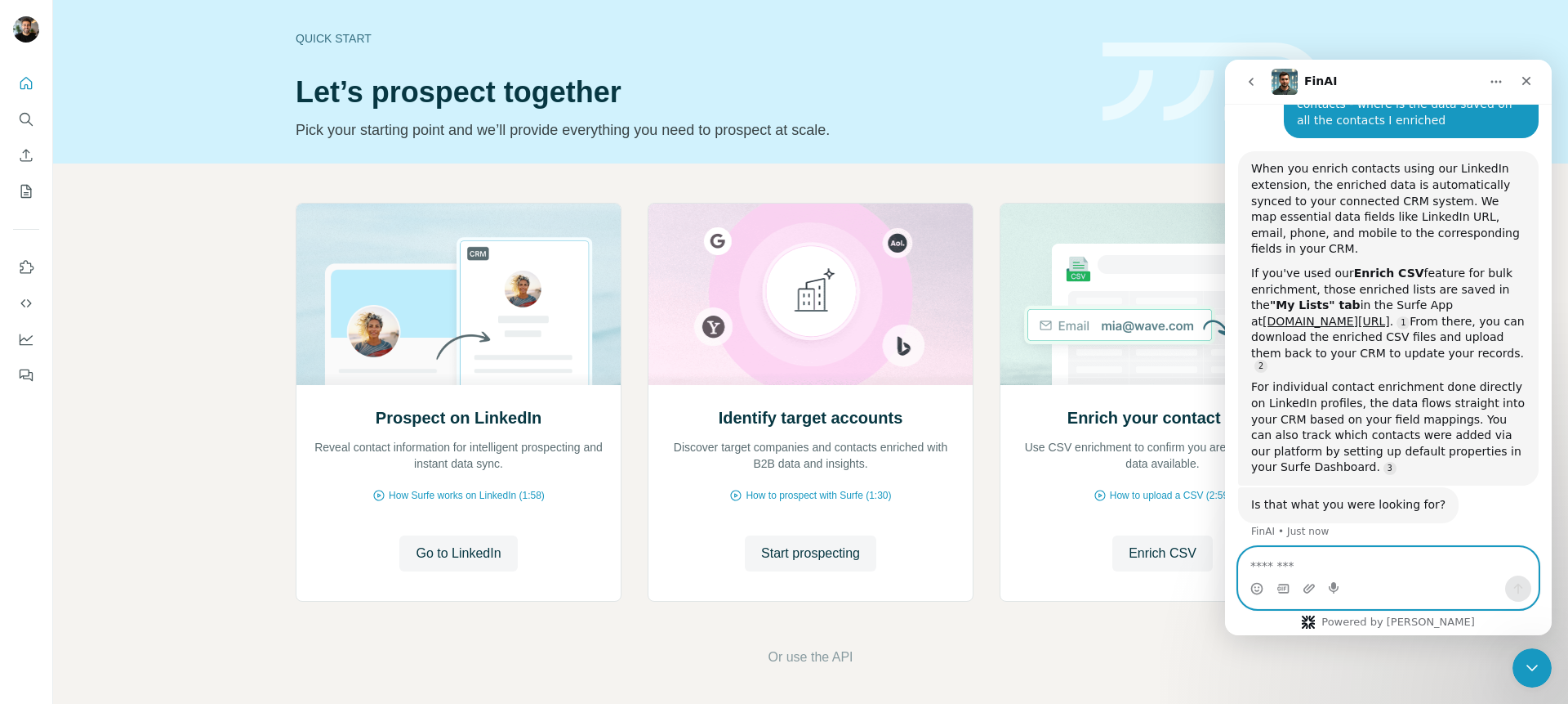
scroll to position [202, 0]
click at [1499, 489] on div "Is that what you were looking for? [GEOGRAPHIC_DATA] • Just now" at bounding box center [1388, 521] width 301 height 72
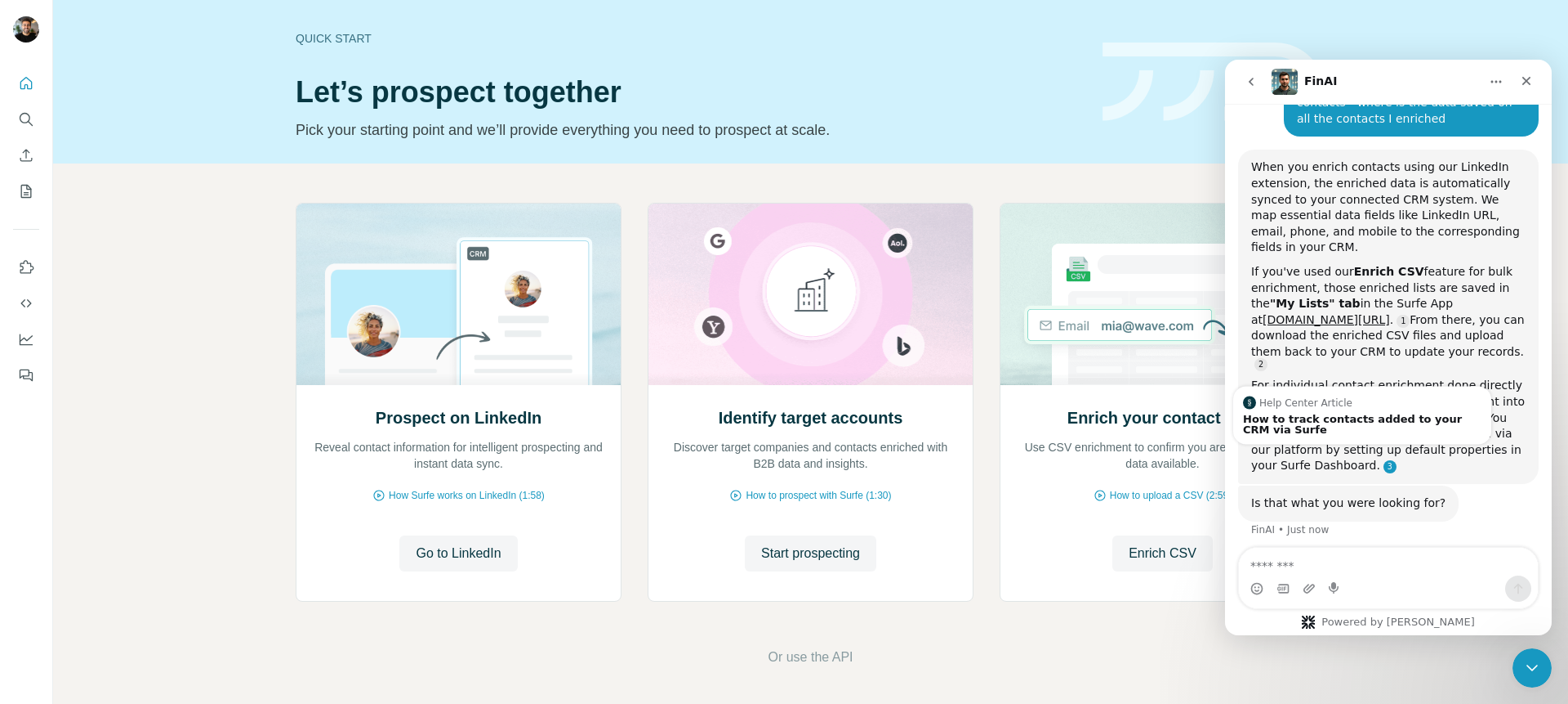
click at [1383, 460] on link "Source reference 11176697:" at bounding box center [1389, 466] width 13 height 13
click at [1305, 442] on div "Help Center Article How to track contacts added to your CRM via Surfe" at bounding box center [1362, 415] width 258 height 58
click at [1298, 424] on div "How to track contacts added to your CRM via Surfe" at bounding box center [1362, 424] width 239 height 21
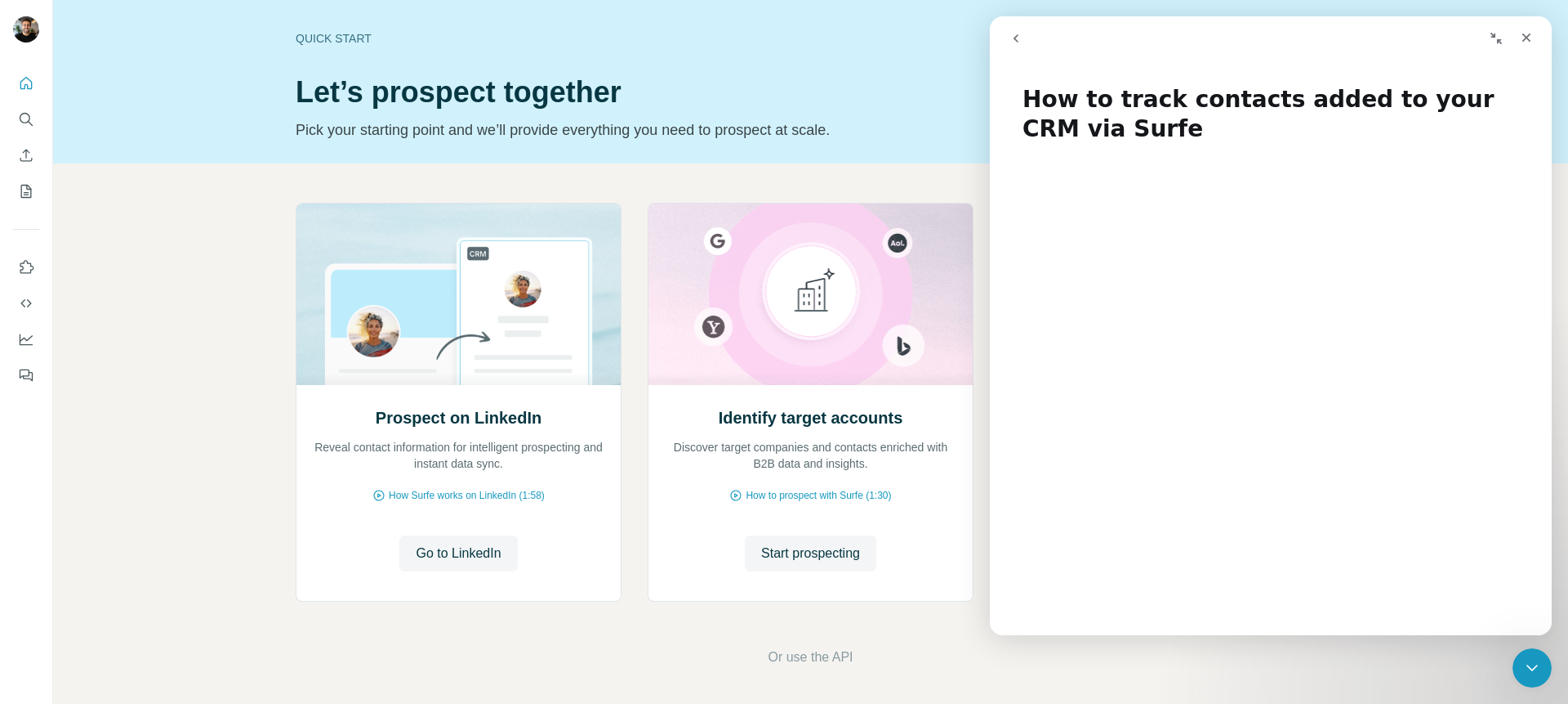
click at [1482, 667] on div "Prospect on LinkedIn Reveal contact information for intelligent prospecting and…" at bounding box center [811, 435] width 1516 height 543
click at [1511, 662] on div "Close Intercom Messenger" at bounding box center [1530, 665] width 39 height 39
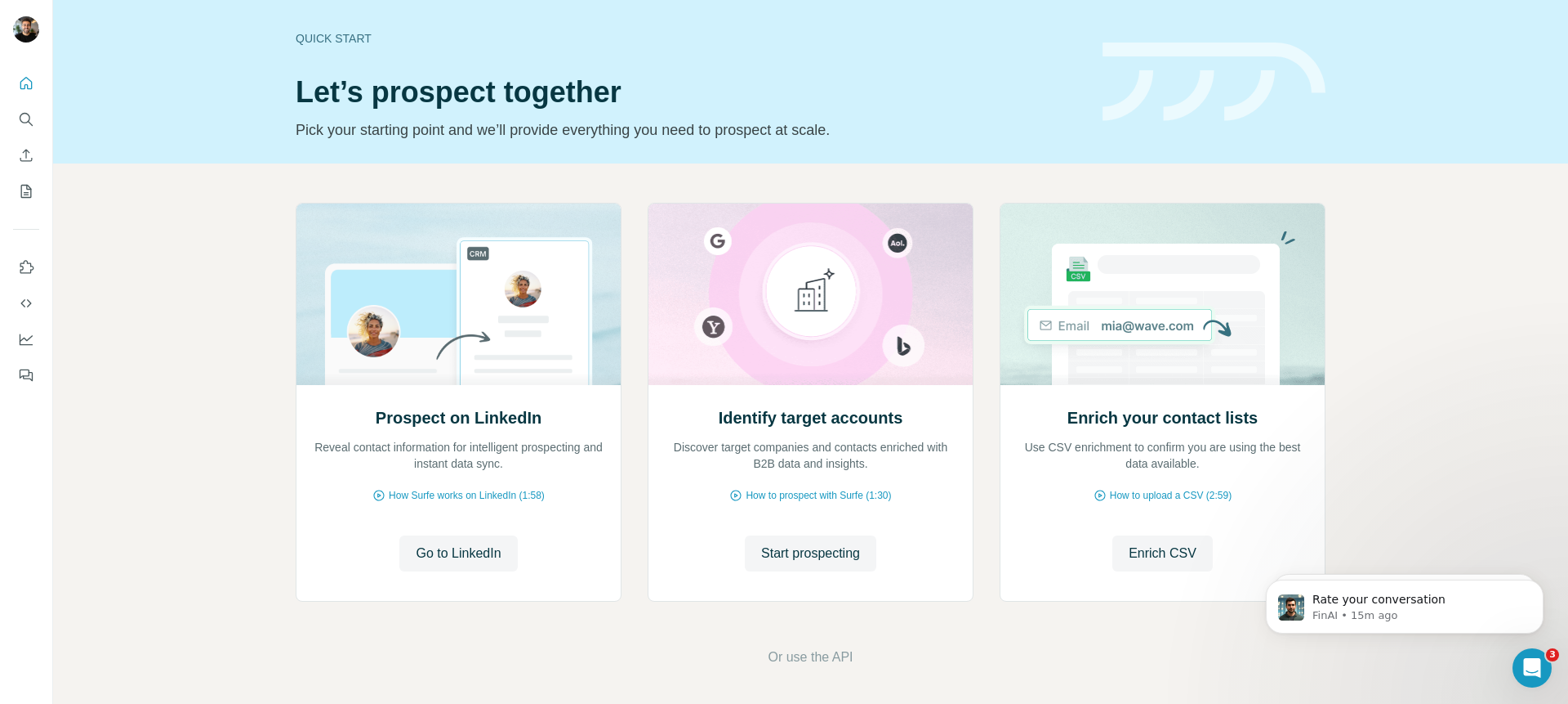
scroll to position [0, 0]
click at [1525, 665] on icon "Open Intercom Messenger" at bounding box center [1530, 666] width 27 height 27
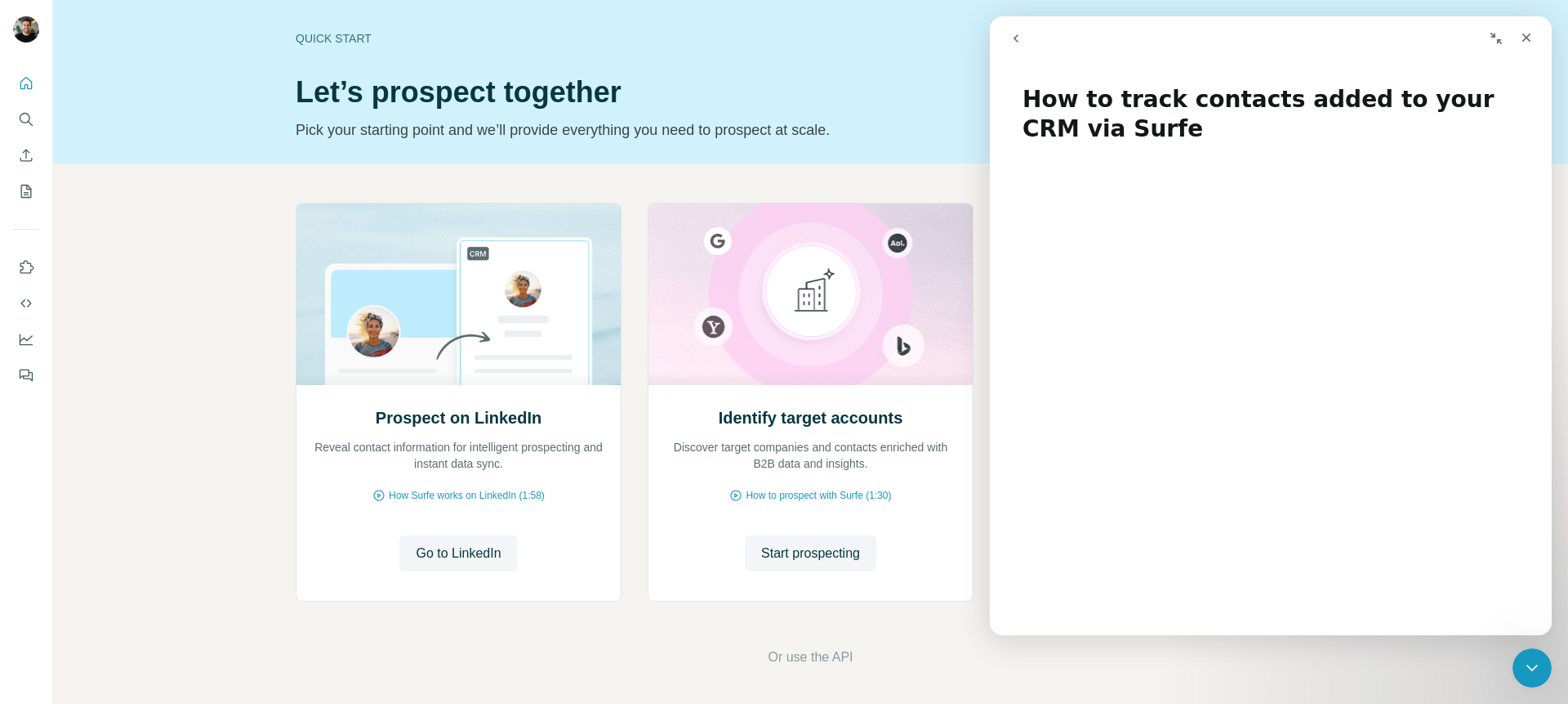
click at [1008, 28] on button "go back" at bounding box center [1016, 38] width 31 height 31
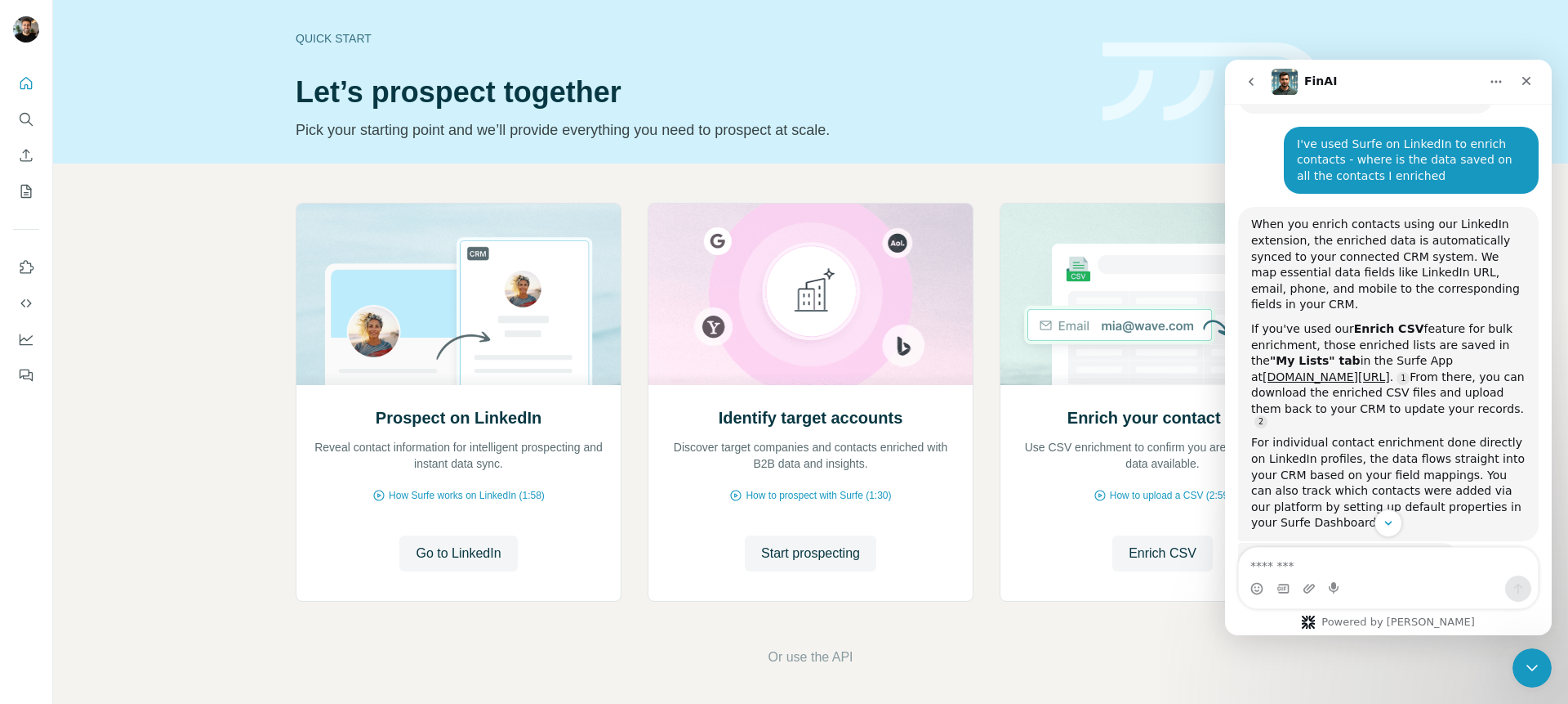
scroll to position [535, 0]
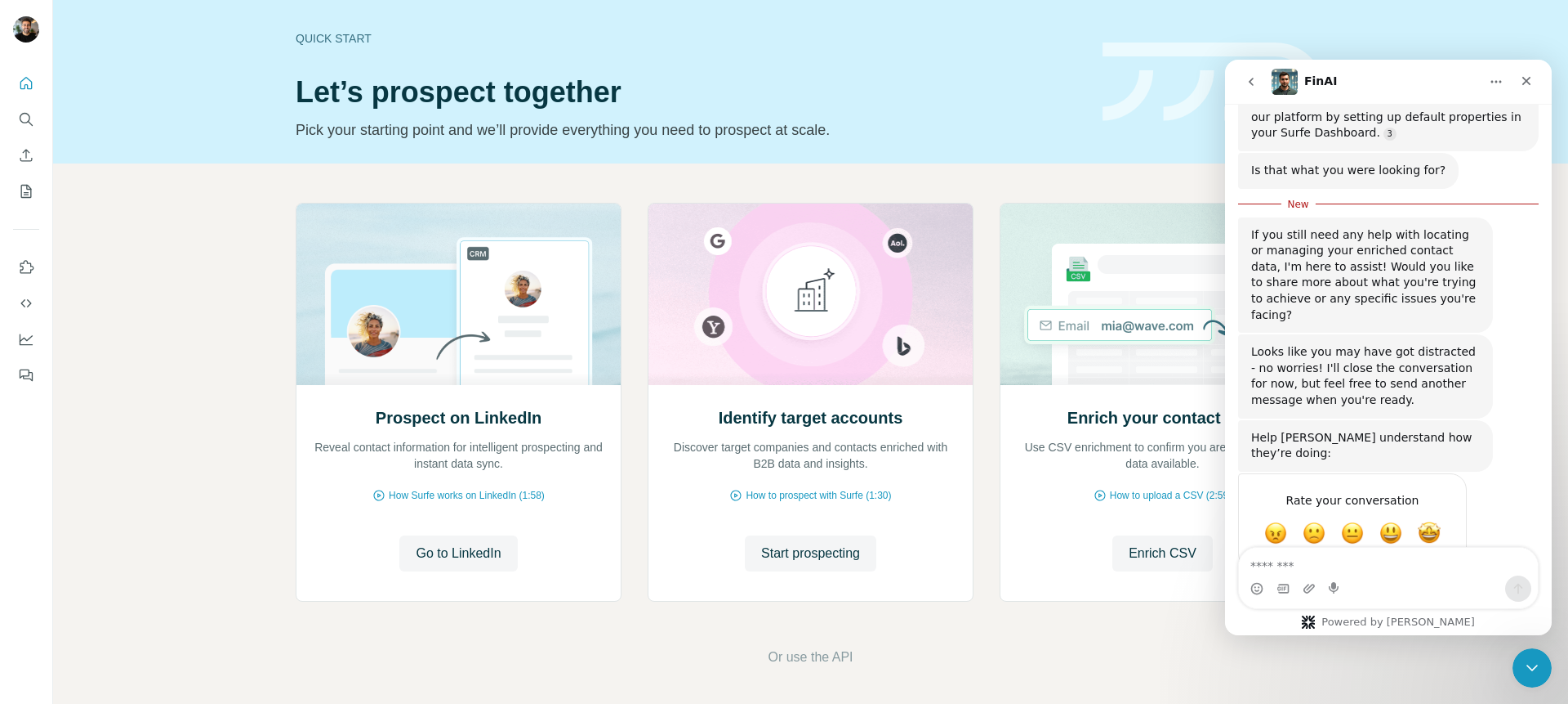
click at [1412, 580] on div "Intercom messenger" at bounding box center [1388, 588] width 299 height 26
click at [1415, 570] on textarea "Message…" at bounding box center [1388, 561] width 299 height 28
type textarea "**"
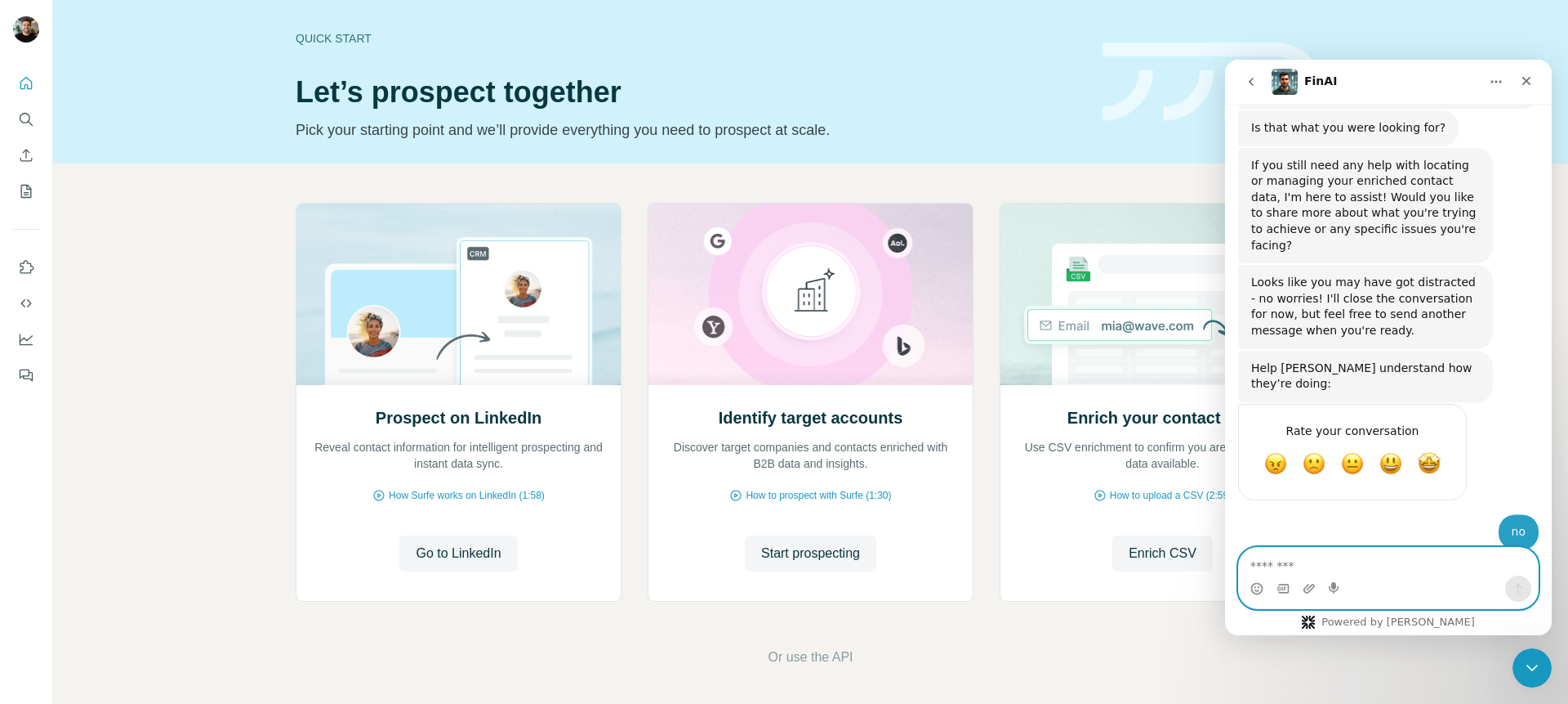
scroll to position [610, 0]
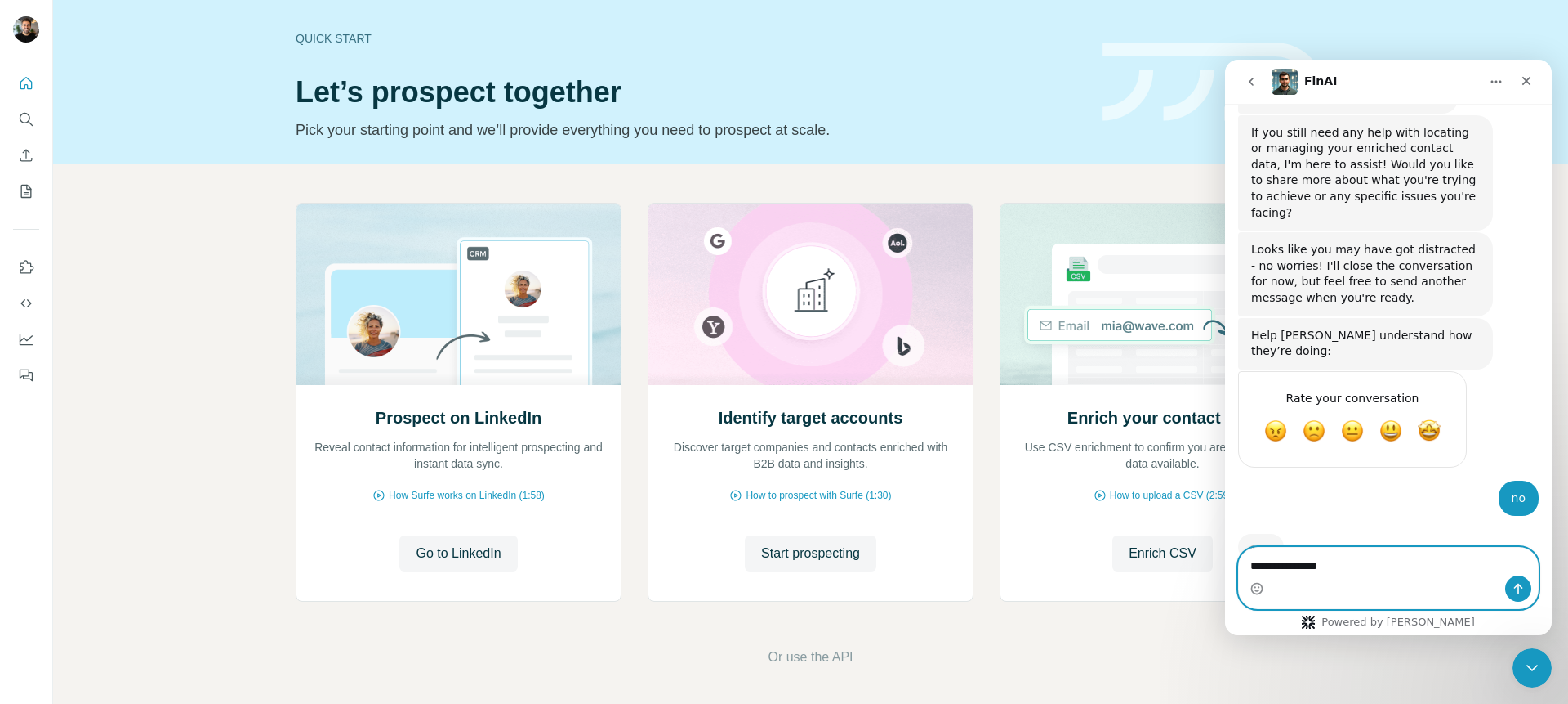
type textarea "**********"
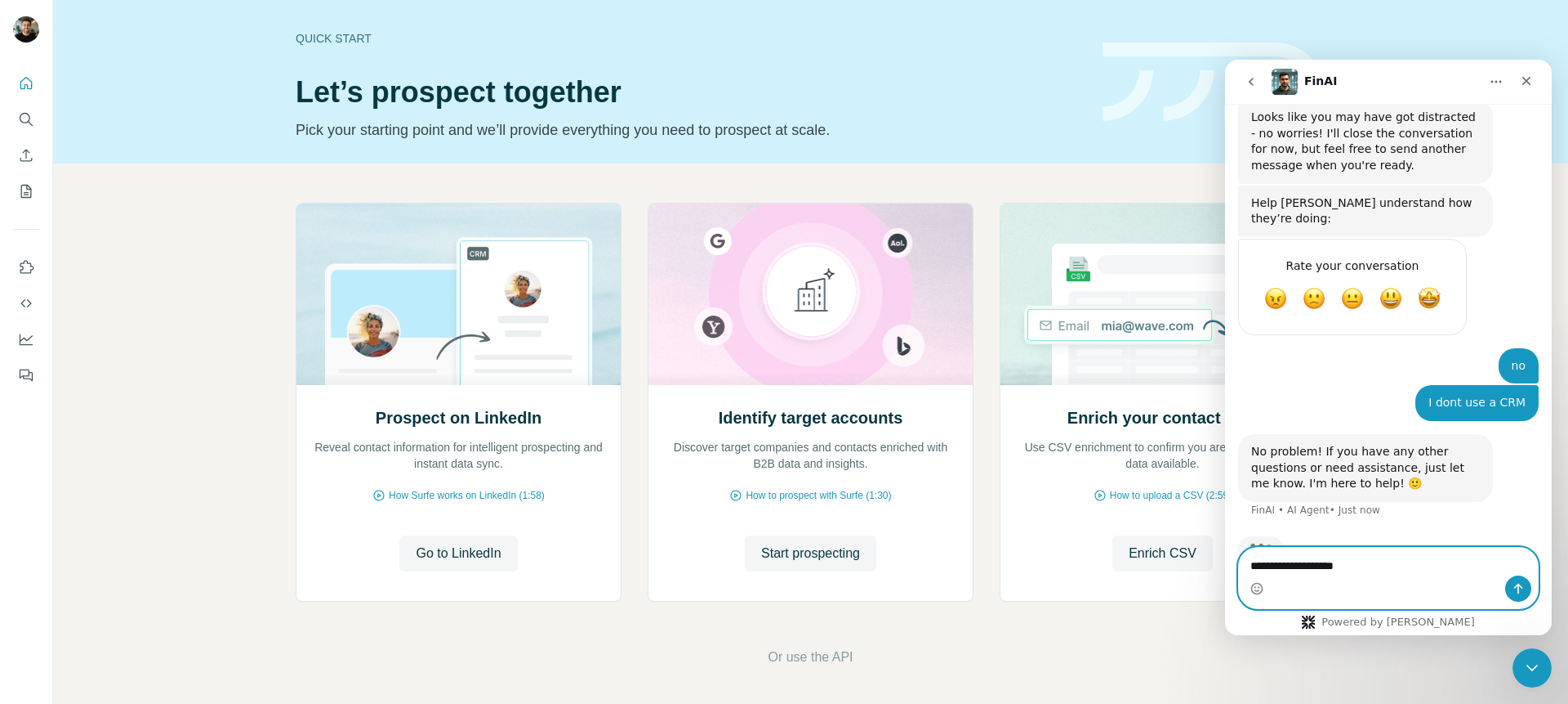
scroll to position [744, 0]
type textarea "**********"
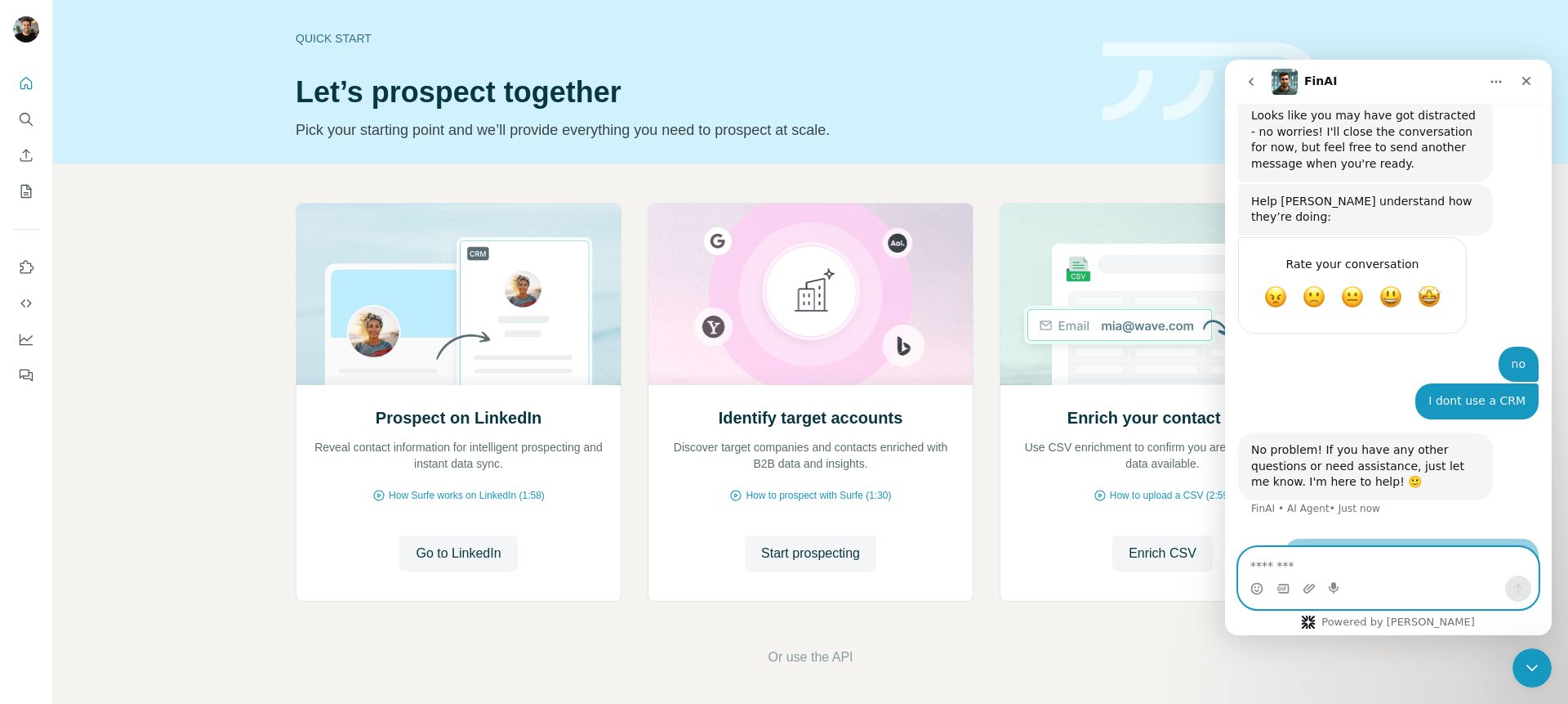
scroll to position [808, 0]
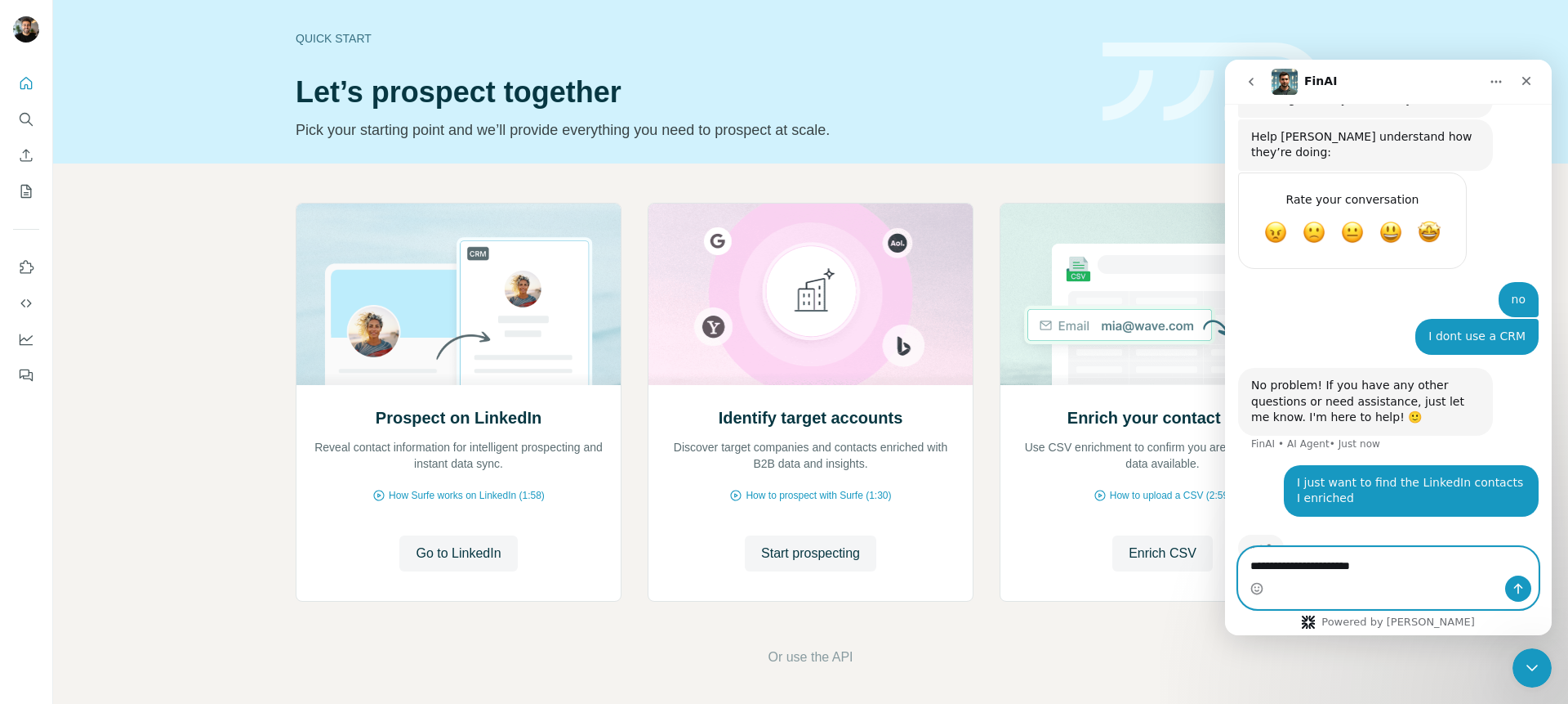
type textarea "**********"
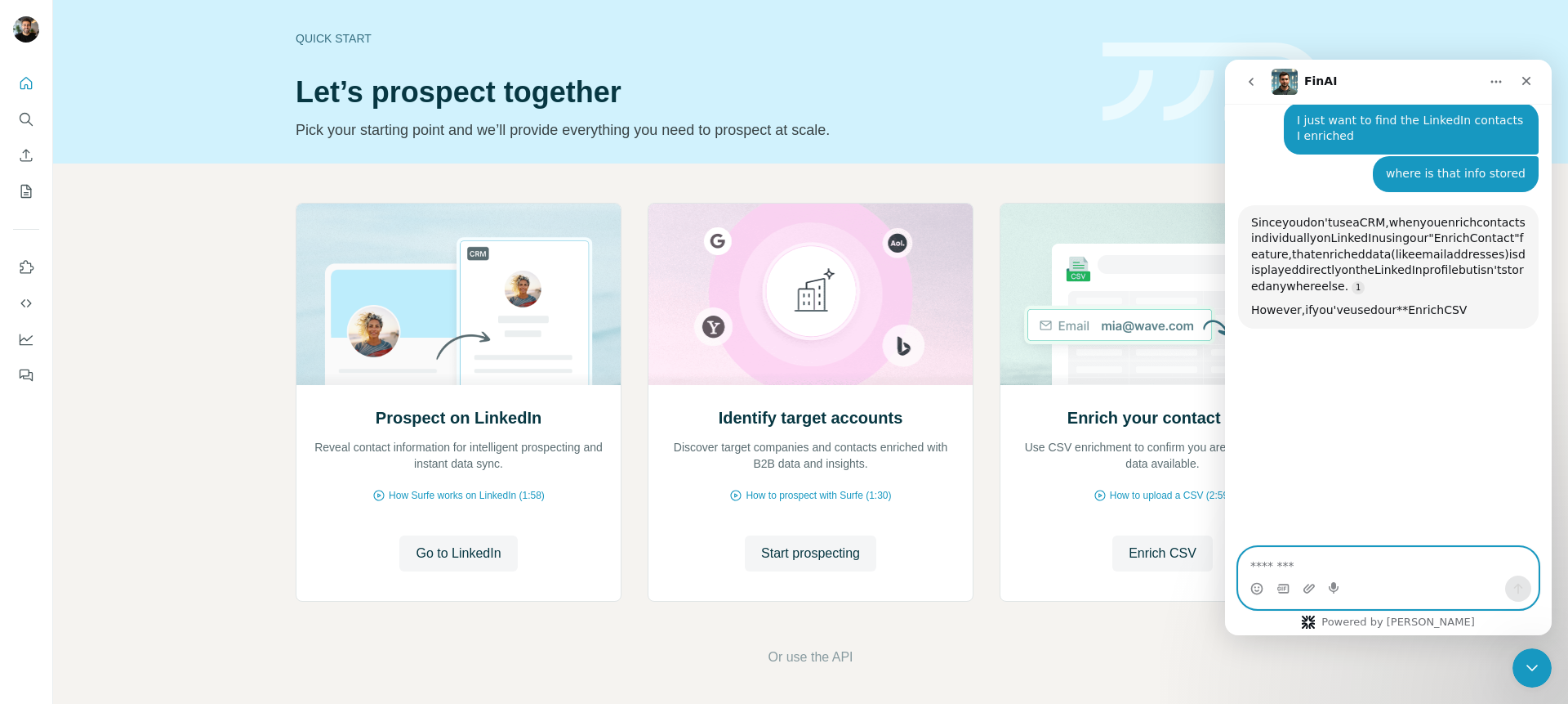
scroll to position [3, 0]
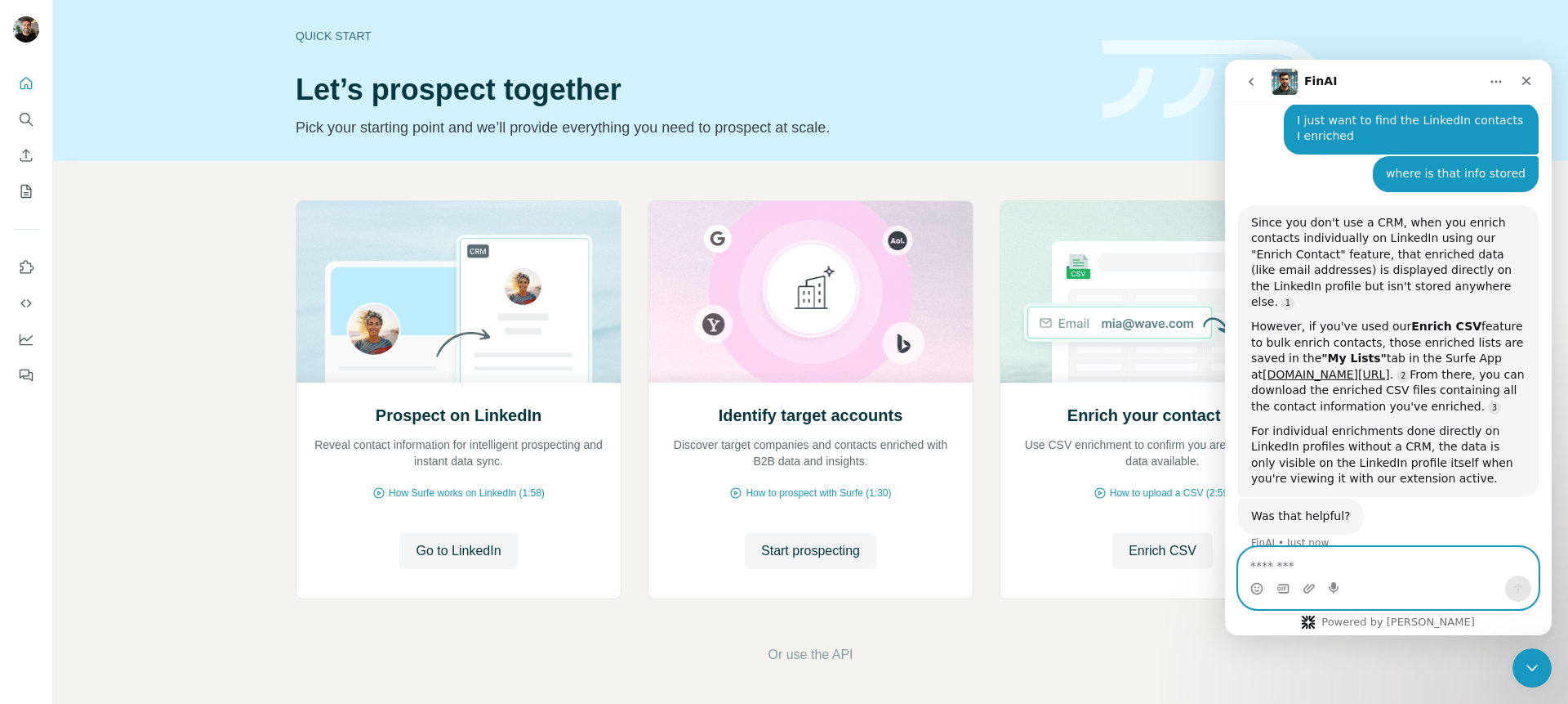
click at [1328, 570] on textarea "Message…" at bounding box center [1388, 561] width 299 height 28
type textarea "**********"
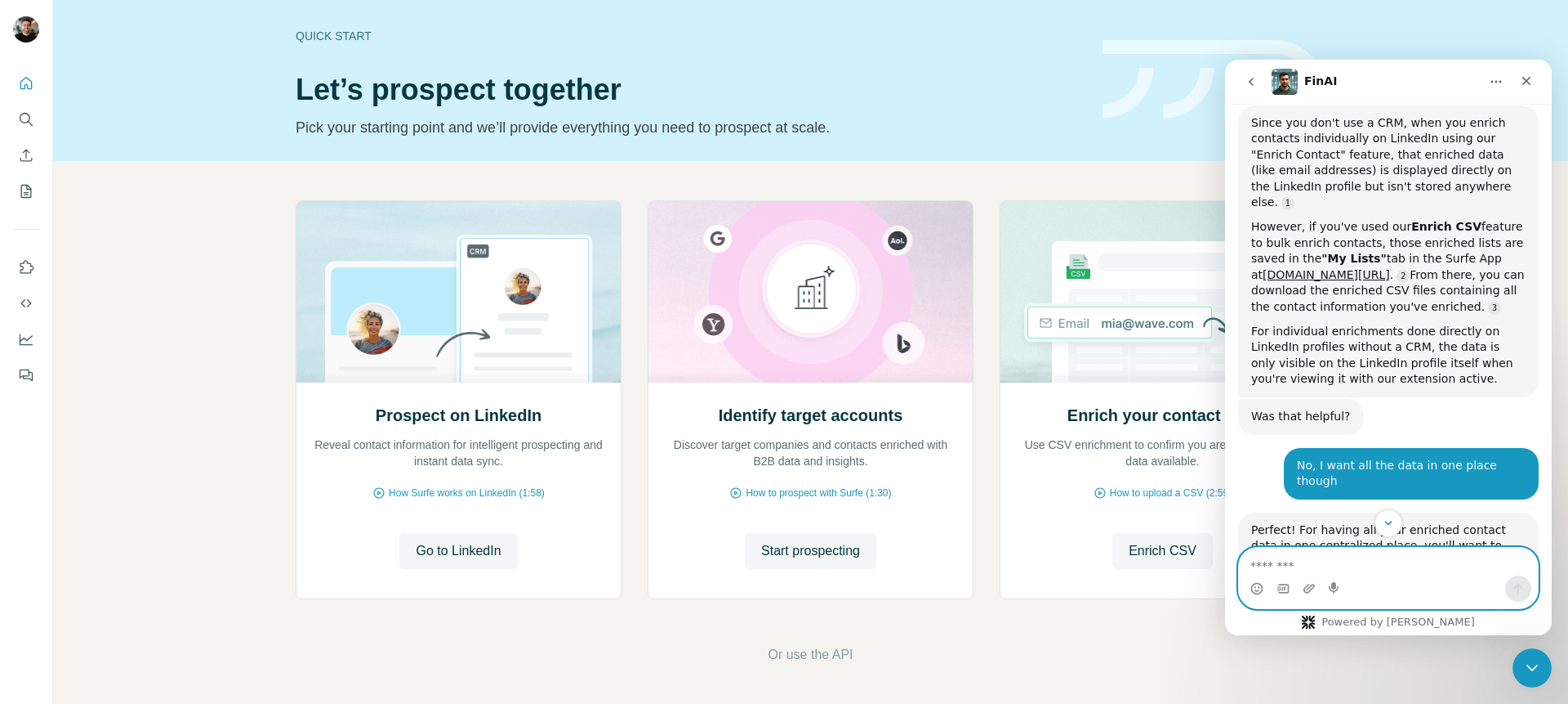
scroll to position [1242, 0]
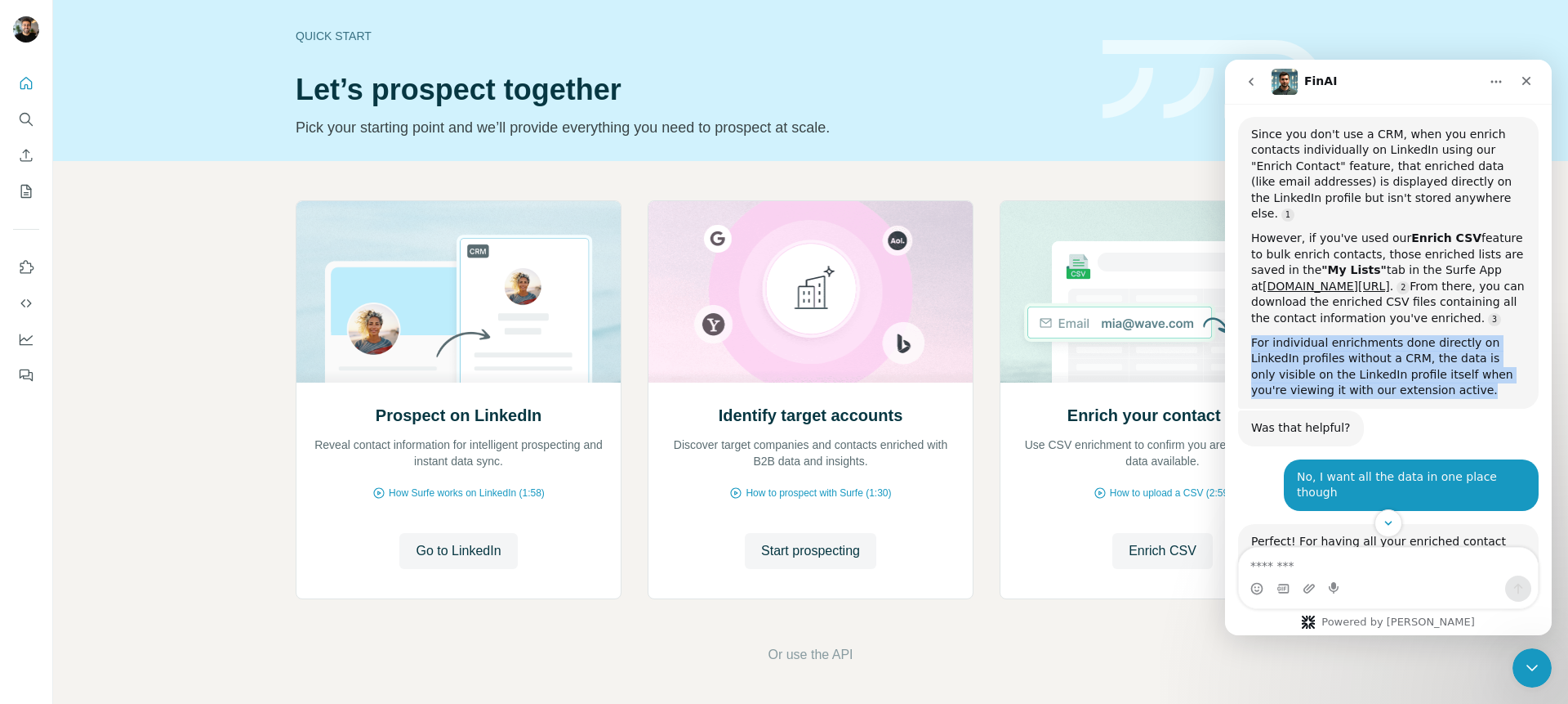
drag, startPoint x: 1456, startPoint y: 338, endPoint x: 1248, endPoint y: 279, distance: 216.2
click at [1248, 279] on div "Since you don't use a CRM, when you enrich contacts individually on LinkedIn us…" at bounding box center [1388, 263] width 301 height 292
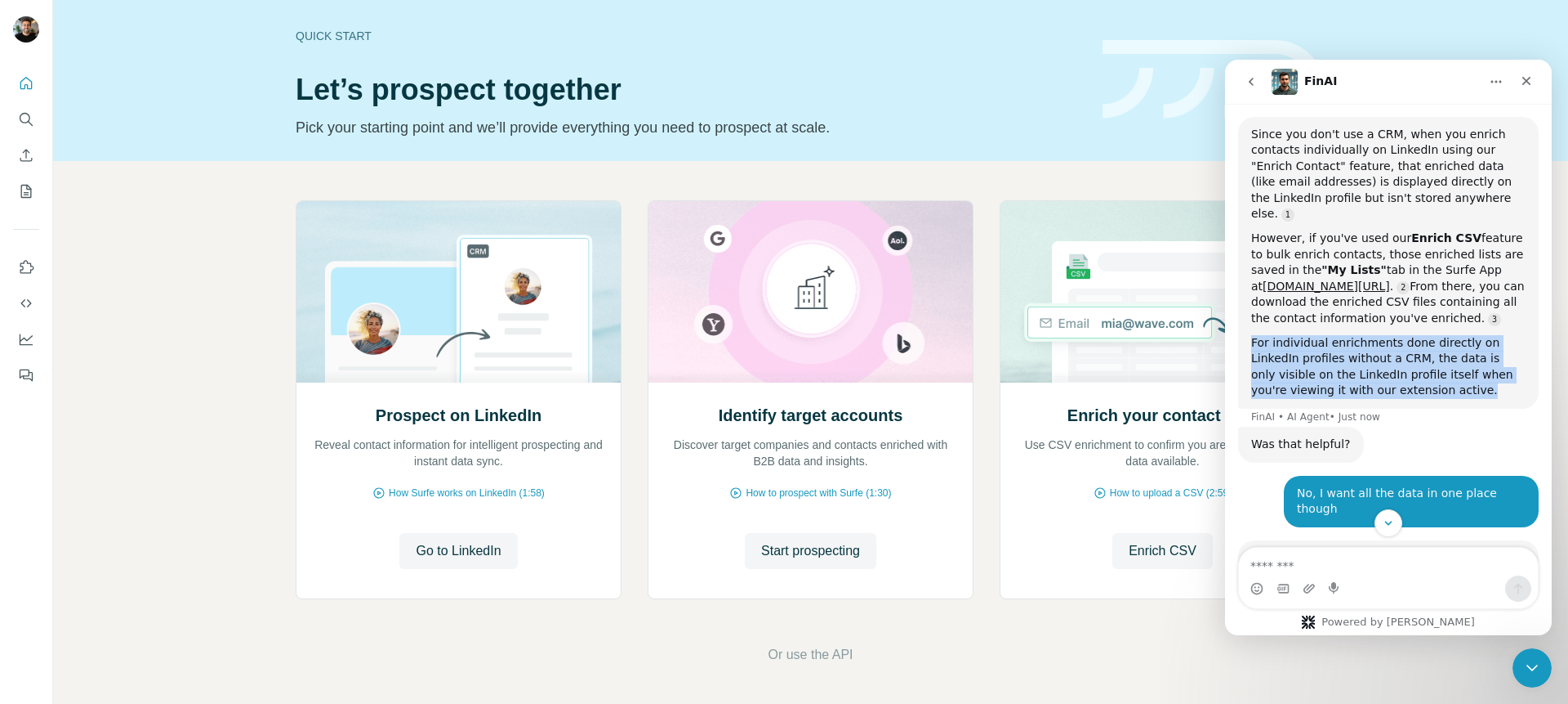
copy div "For individual enrichments done directly on LinkedIn profiles without a CRM, th…"
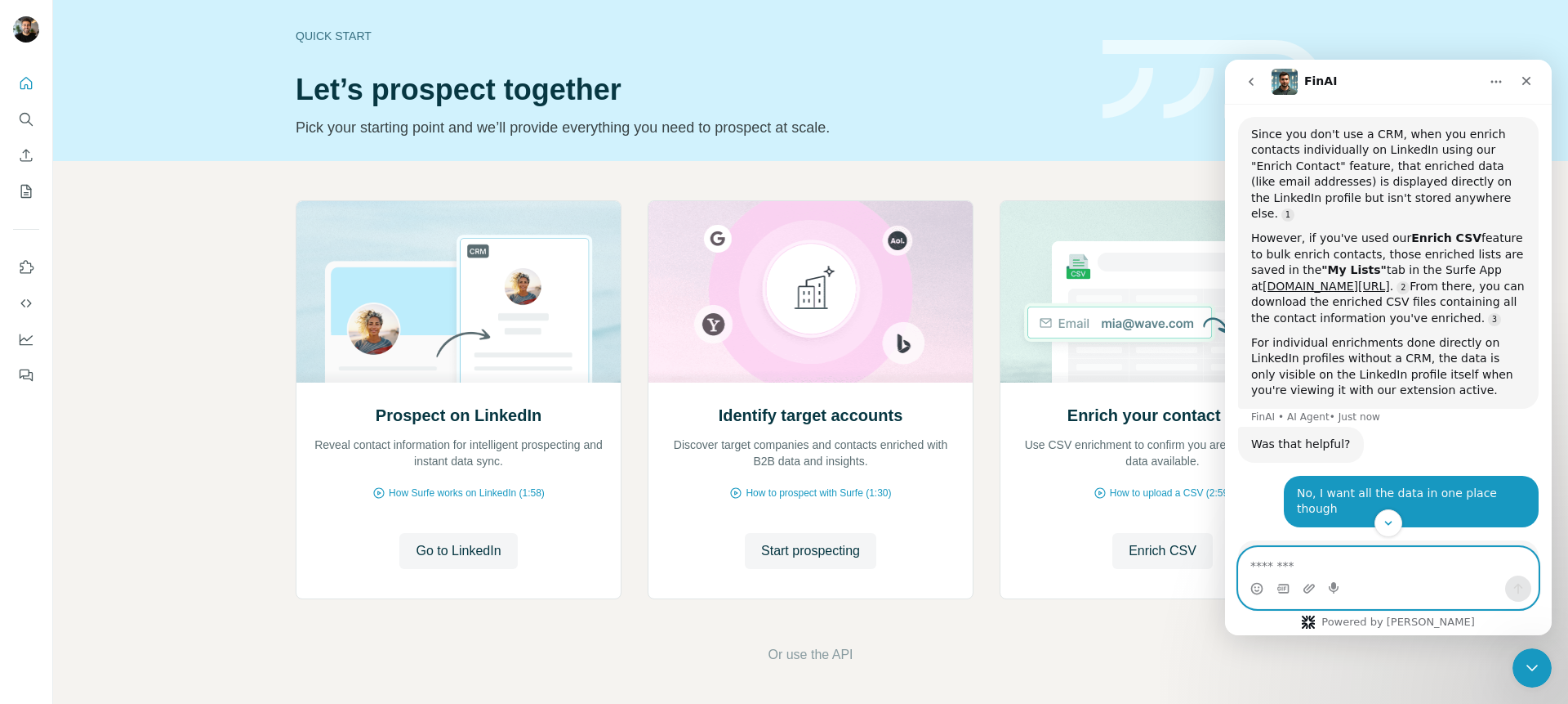
click at [1281, 563] on textarea "Message…" at bounding box center [1388, 561] width 299 height 28
paste textarea "**********"
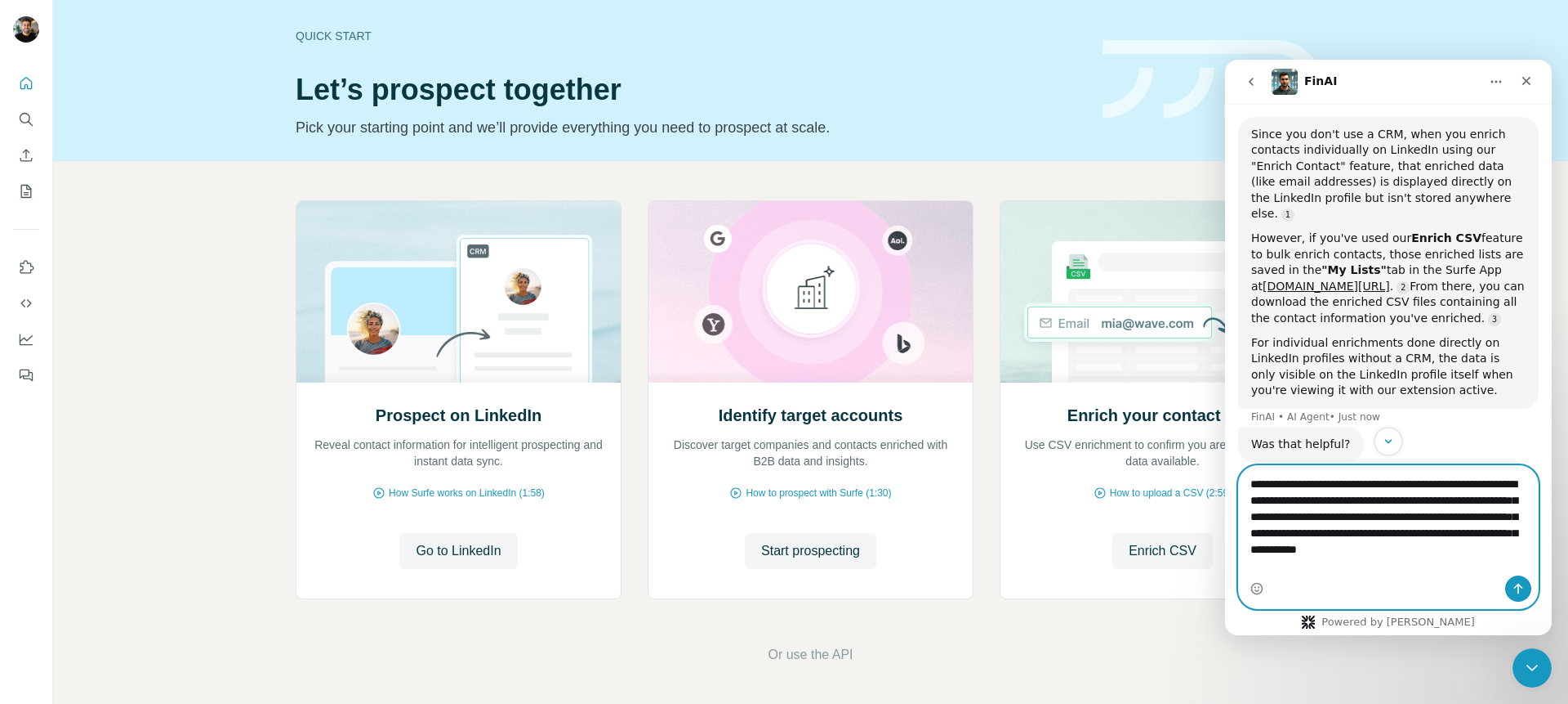
type textarea "**********"
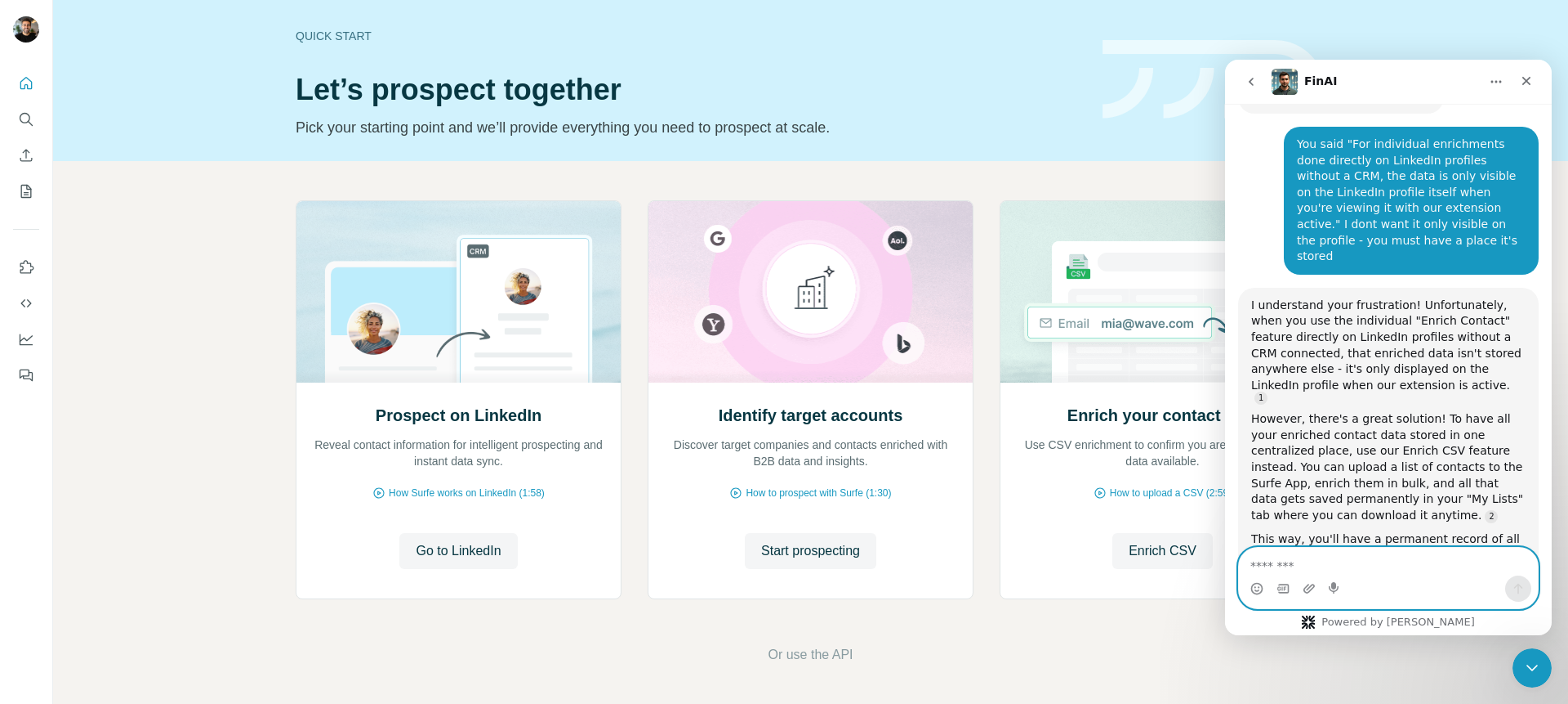
scroll to position [2100, 0]
click at [1404, 590] on div "Was that helpful? [GEOGRAPHIC_DATA] • 1m ago" at bounding box center [1388, 626] width 301 height 72
click at [1438, 566] on textarea "Message…" at bounding box center [1388, 561] width 299 height 28
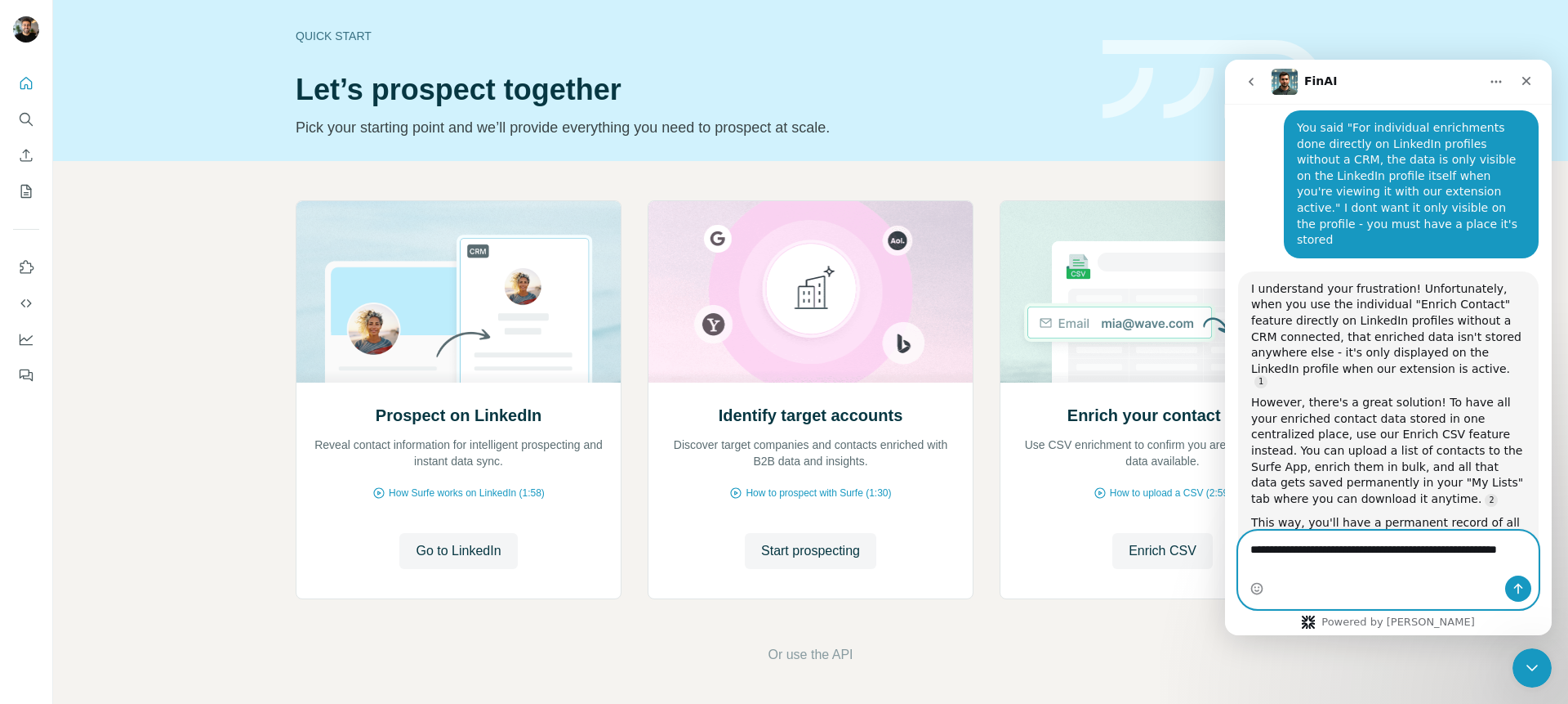
type textarea "**********"
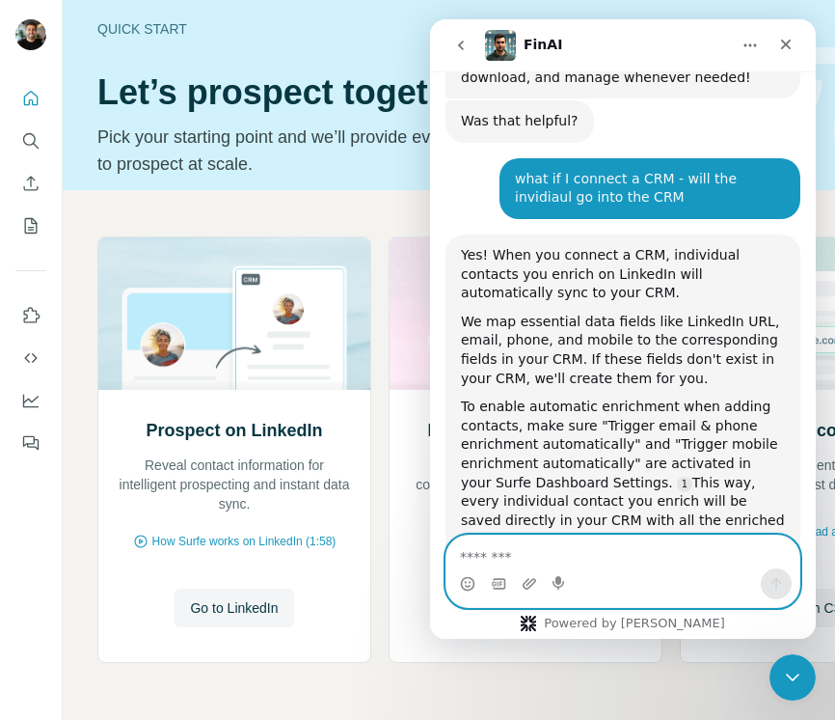
scroll to position [3042, 0]
